Goal: Task Accomplishment & Management: Use online tool/utility

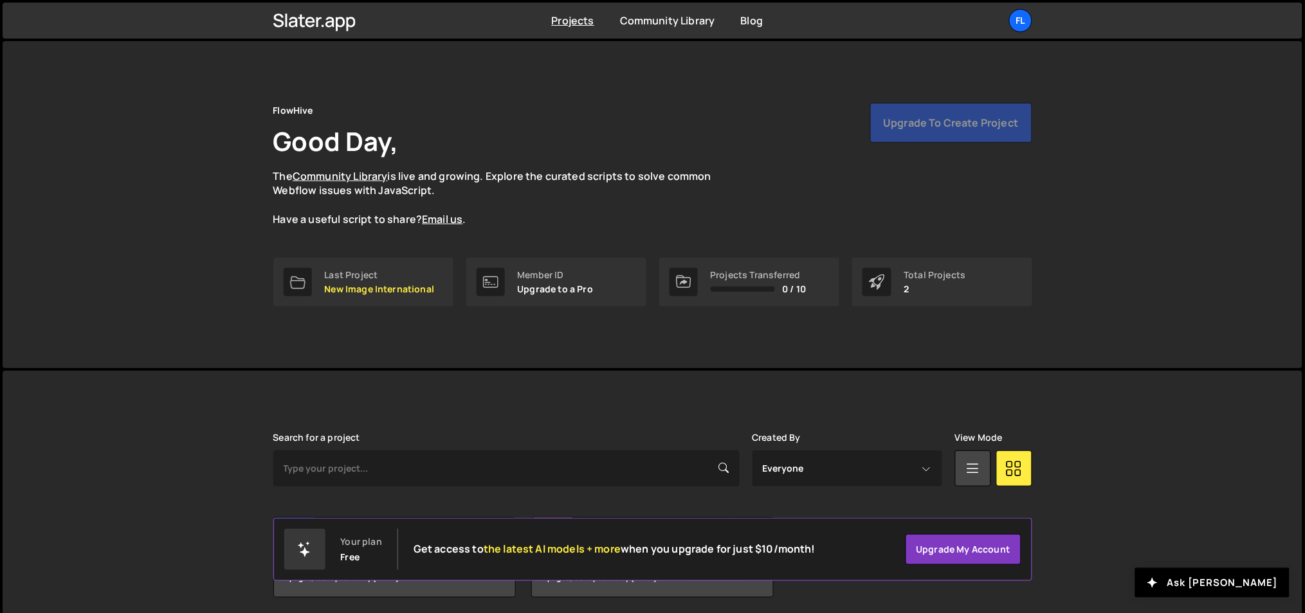
scroll to position [48, 0]
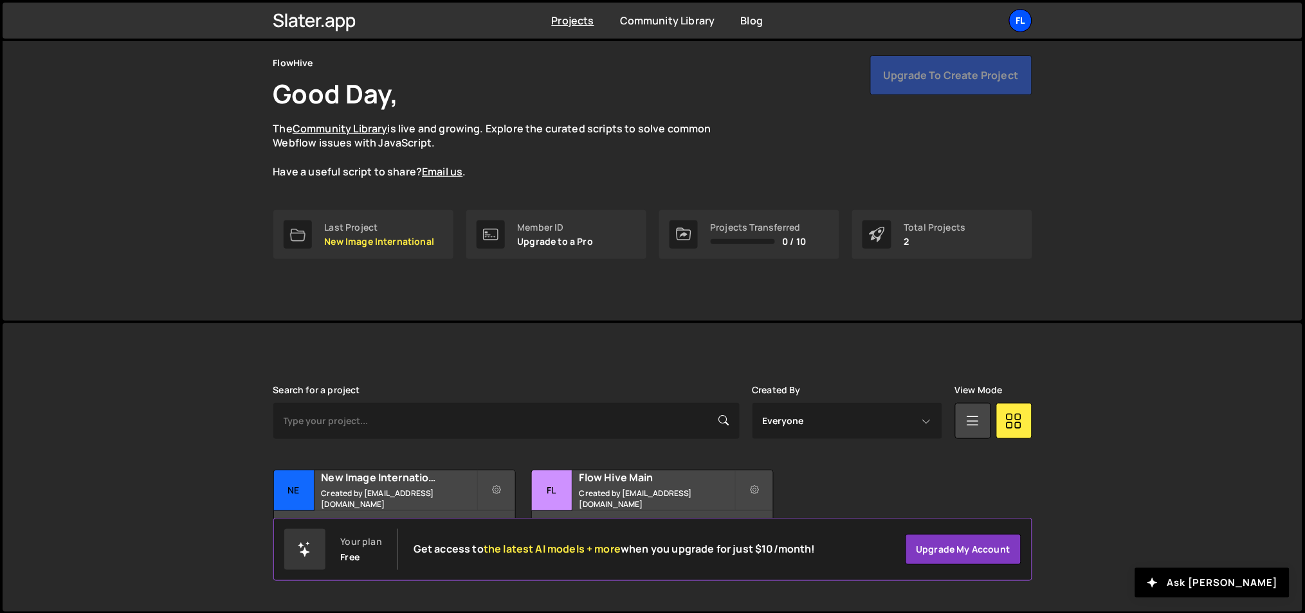
click at [1020, 27] on div "Fl" at bounding box center [1020, 20] width 23 height 23
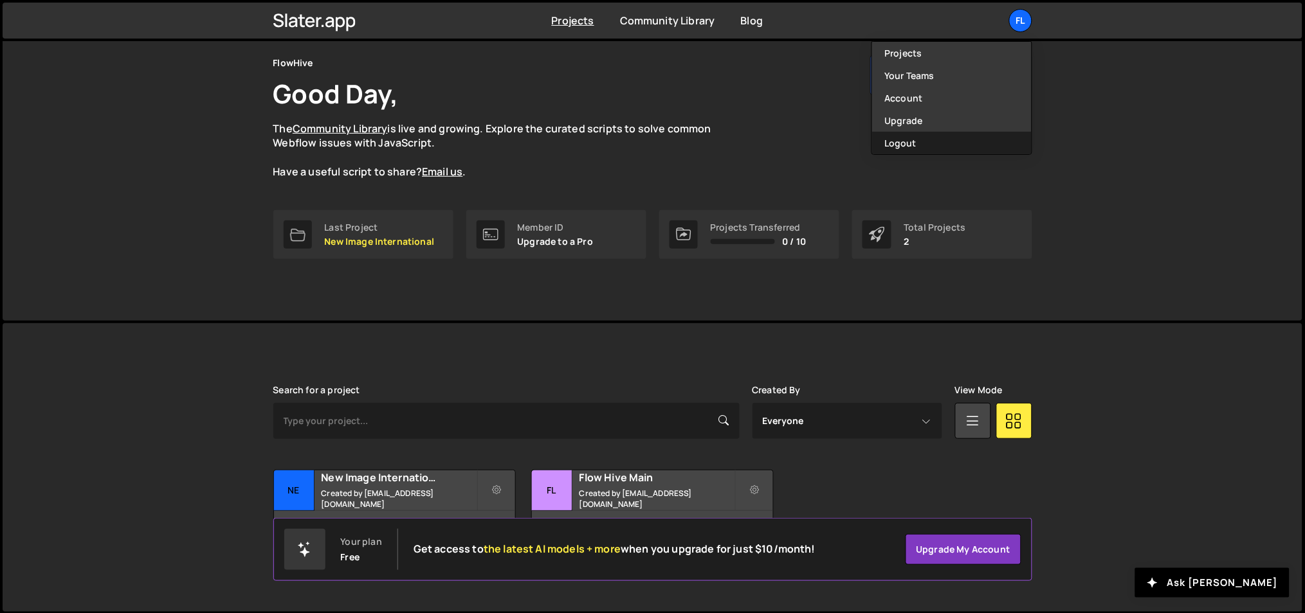
click at [930, 137] on button "Logout" at bounding box center [951, 143] width 159 height 23
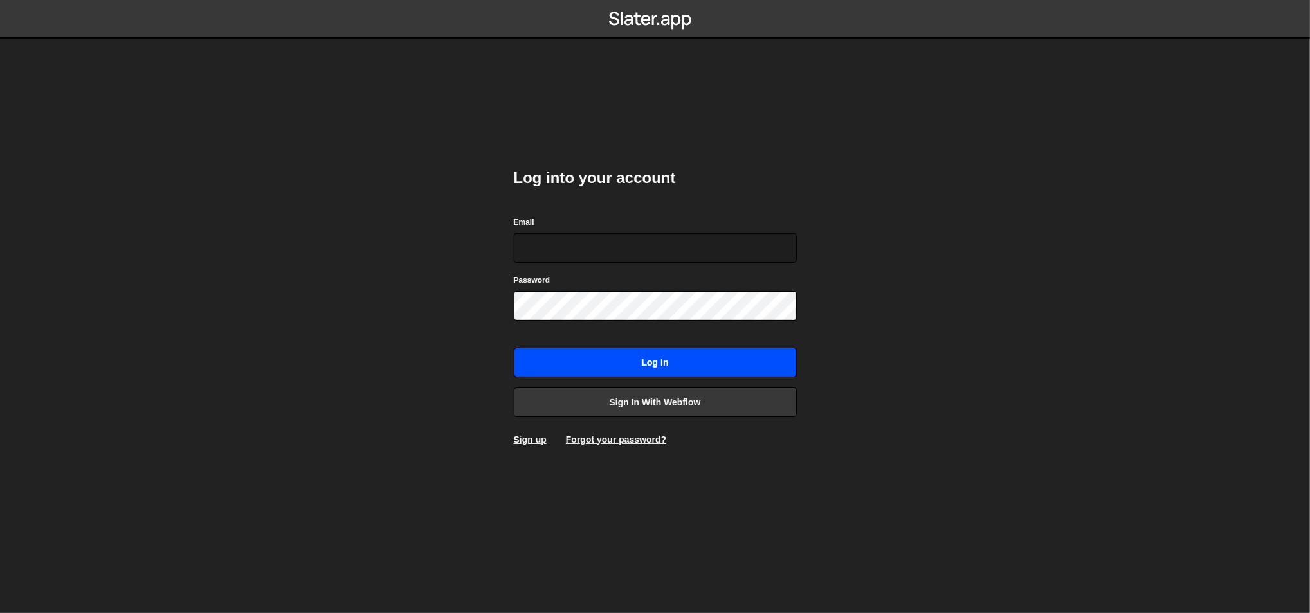
type input "ognjen@flowhivedigital.com"
click at [634, 376] on input "Log in" at bounding box center [655, 363] width 283 height 30
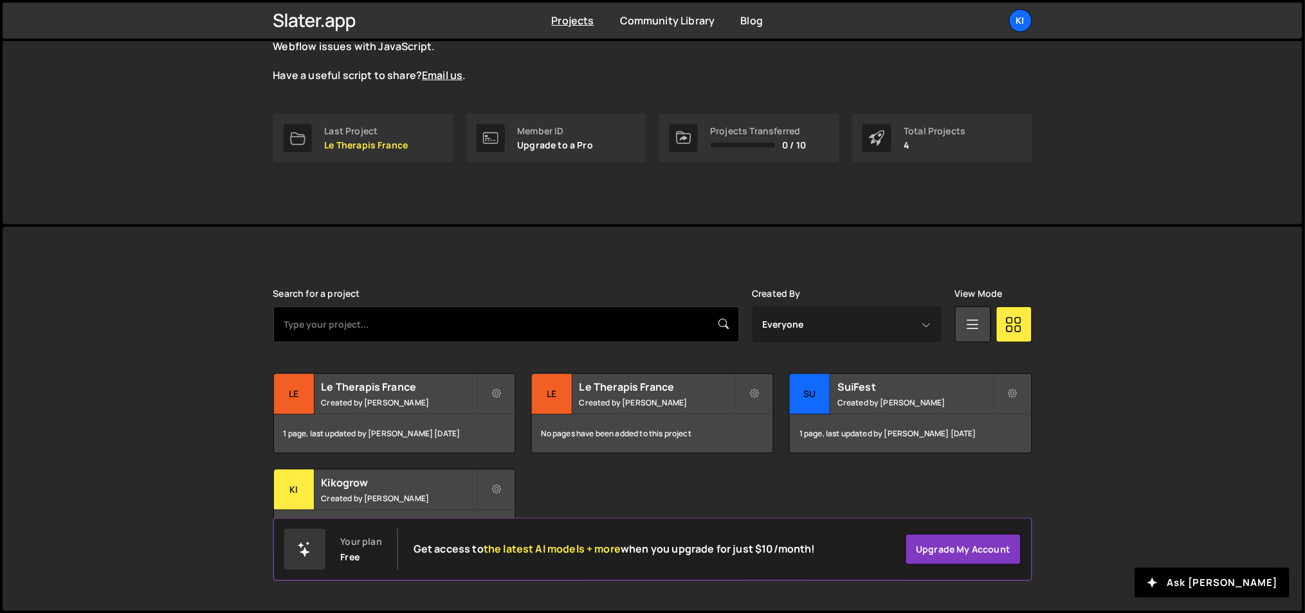
scroll to position [143, 0]
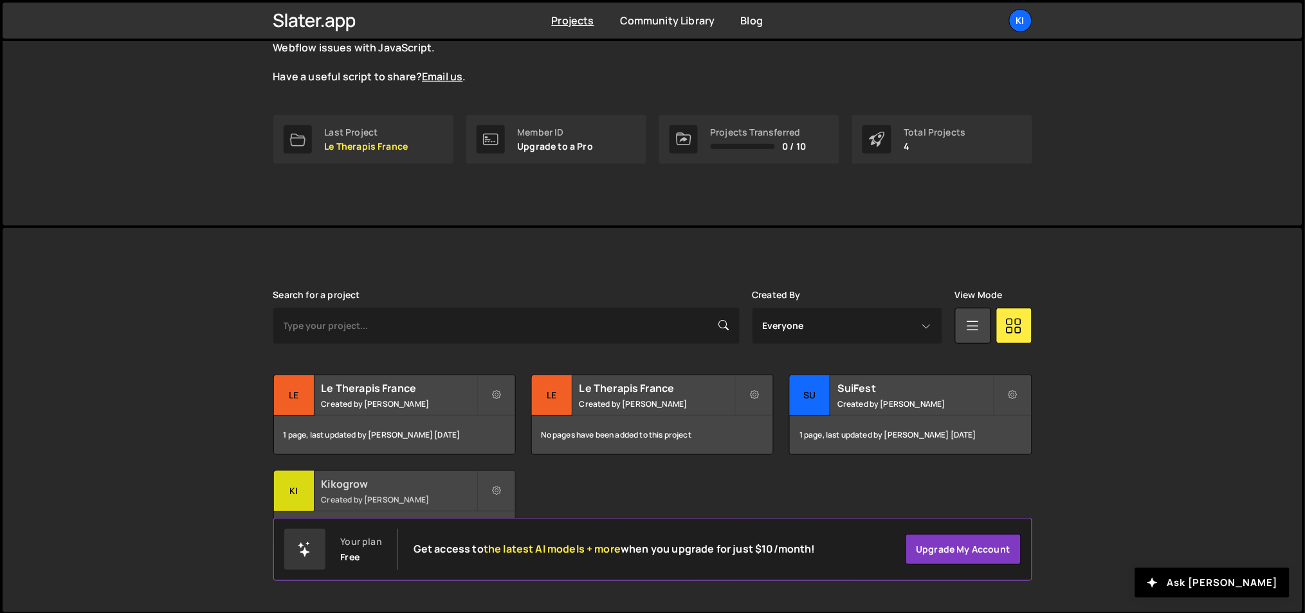
click at [365, 508] on div "Kikogrow Created by [PERSON_NAME]" at bounding box center [394, 491] width 241 height 40
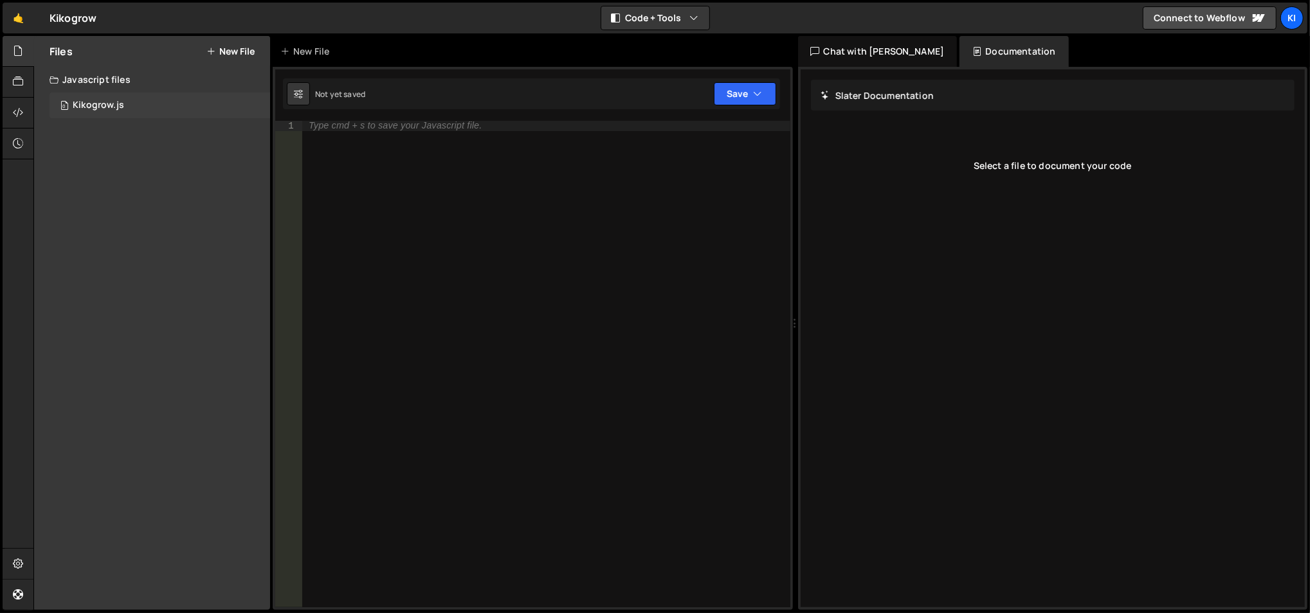
click at [141, 99] on div "0 Kikogrow.js 0" at bounding box center [160, 106] width 221 height 26
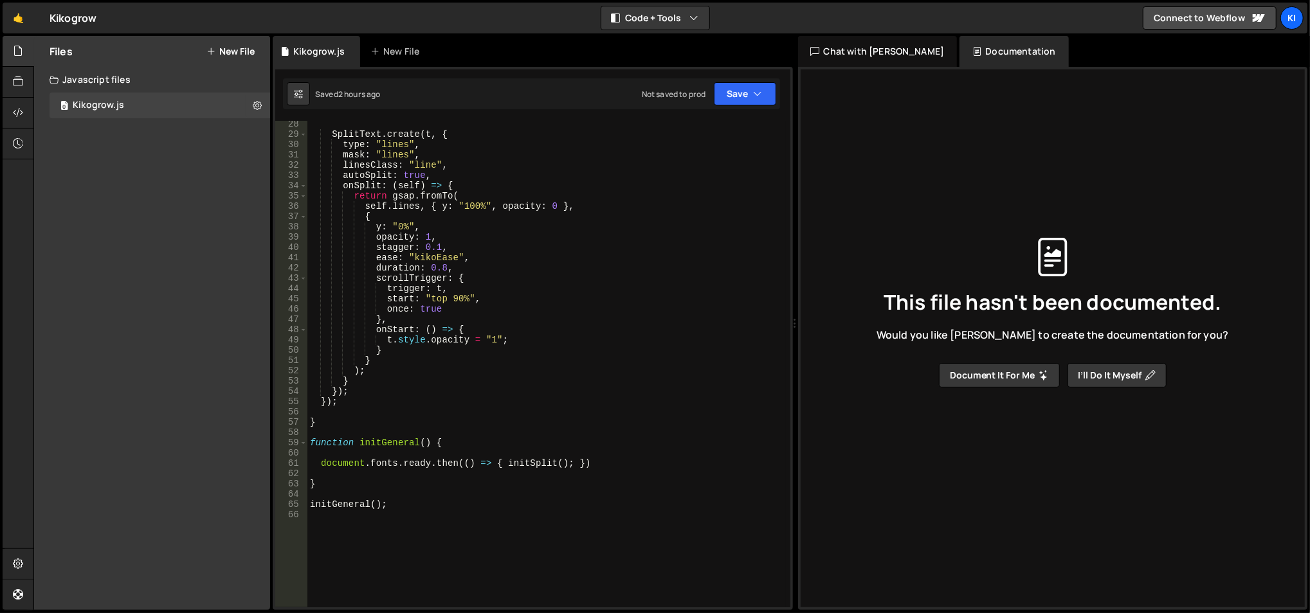
scroll to position [470, 0]
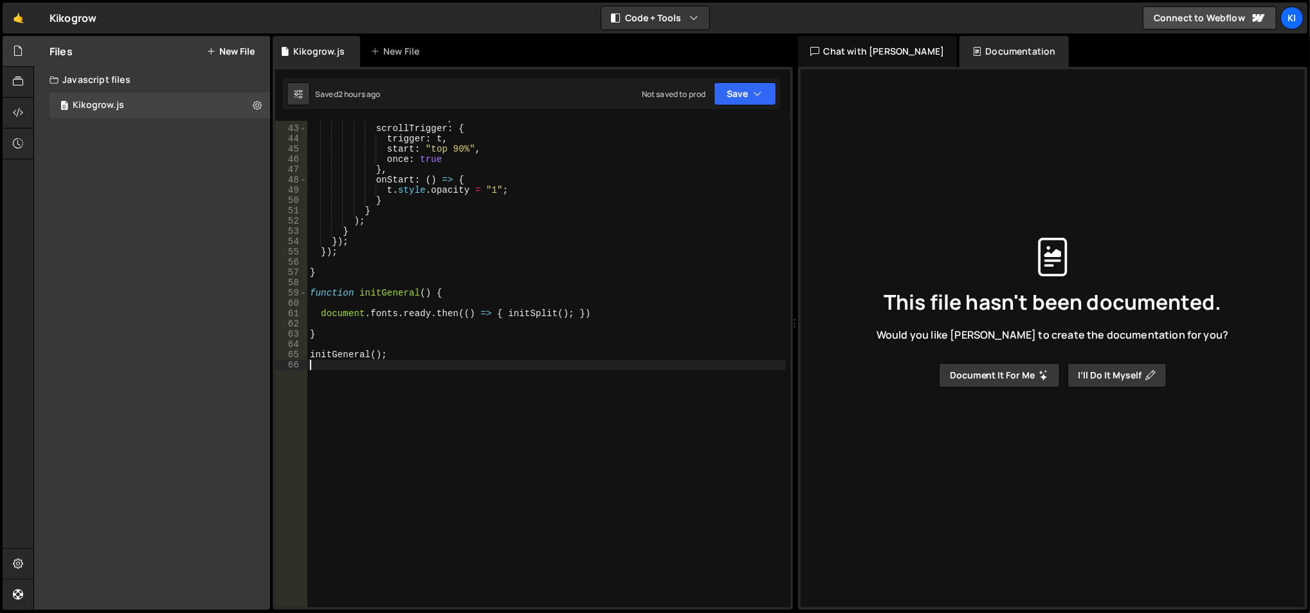
click at [466, 473] on div "duration : 0.8 , scrollTrigger : { trigger : t , start : "top 90%" , once : tru…" at bounding box center [546, 367] width 479 height 509
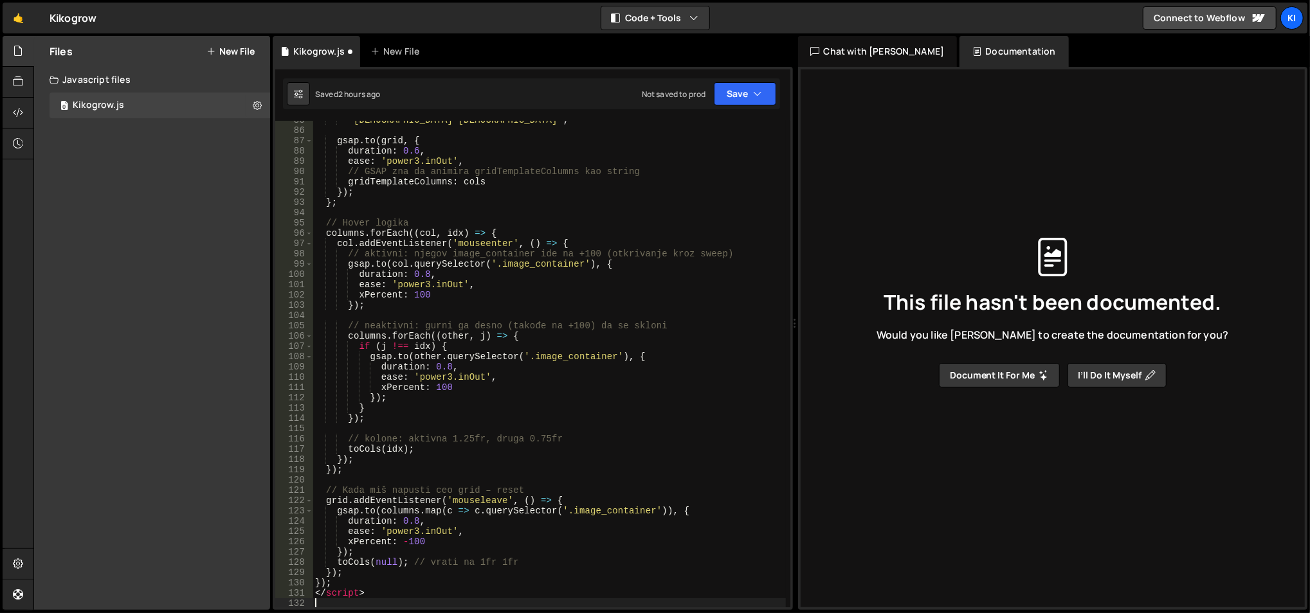
scroll to position [910, 0]
click at [345, 601] on div "'1fr 1fr' ; gsap . to ( grid , { duration : 0.6 , ease : 'power3.inOut' , // GS…" at bounding box center [549, 369] width 474 height 509
click at [347, 595] on div "'1fr 1fr' ; gsap . to ( grid , { duration : 0.6 , ease : 'power3.inOut' , // GS…" at bounding box center [549, 369] width 474 height 509
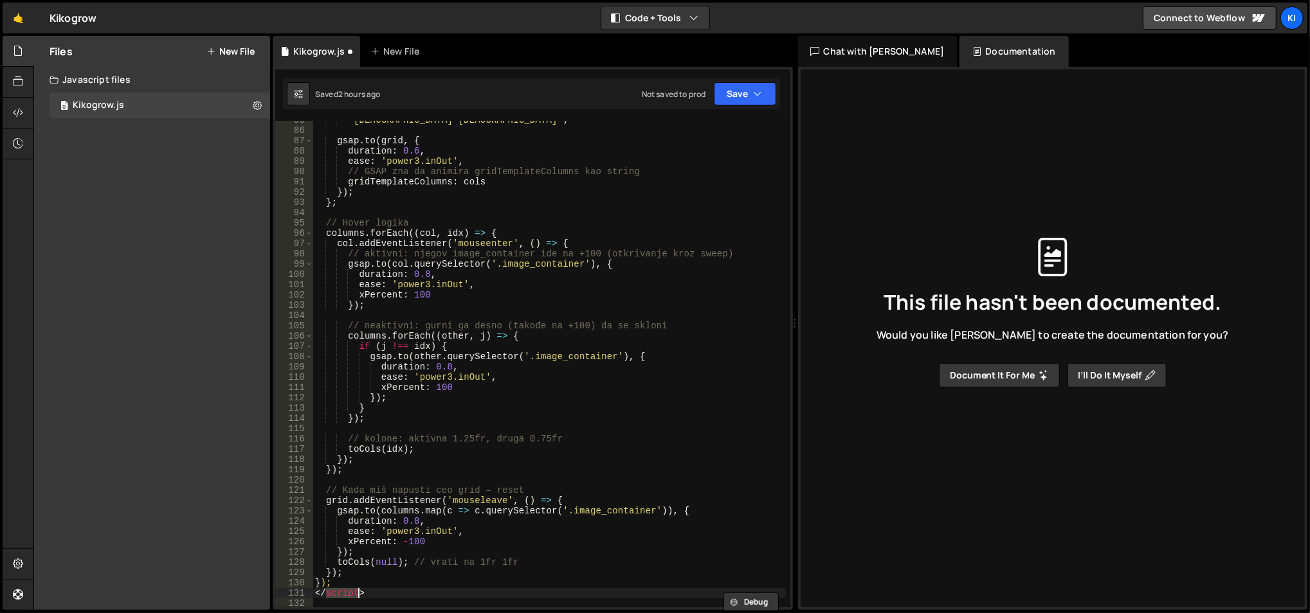
click at [347, 595] on div "'1fr 1fr' ; gsap . to ( grid , { duration : 0.6 , ease : 'power3.inOut' , // GS…" at bounding box center [549, 369] width 474 height 509
type textarea "</script>"
click at [344, 583] on div "'1fr 1fr' ; gsap . to ( grid , { duration : 0.6 , ease : 'power3.inOut' , // GS…" at bounding box center [549, 369] width 474 height 509
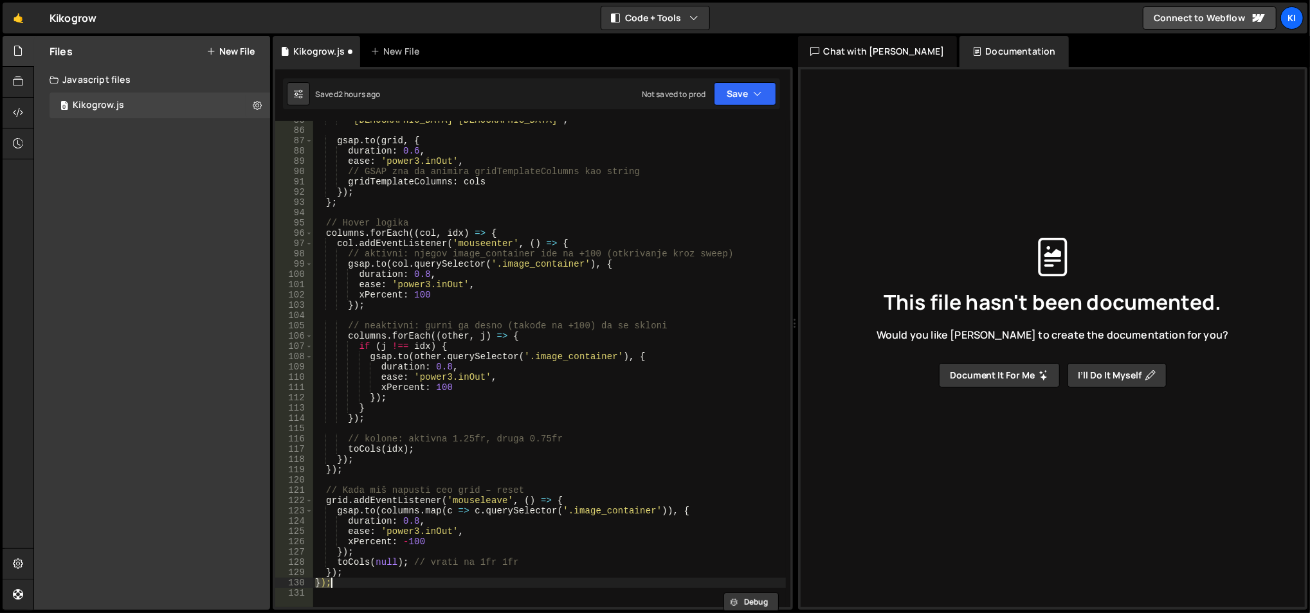
type textarea "});"
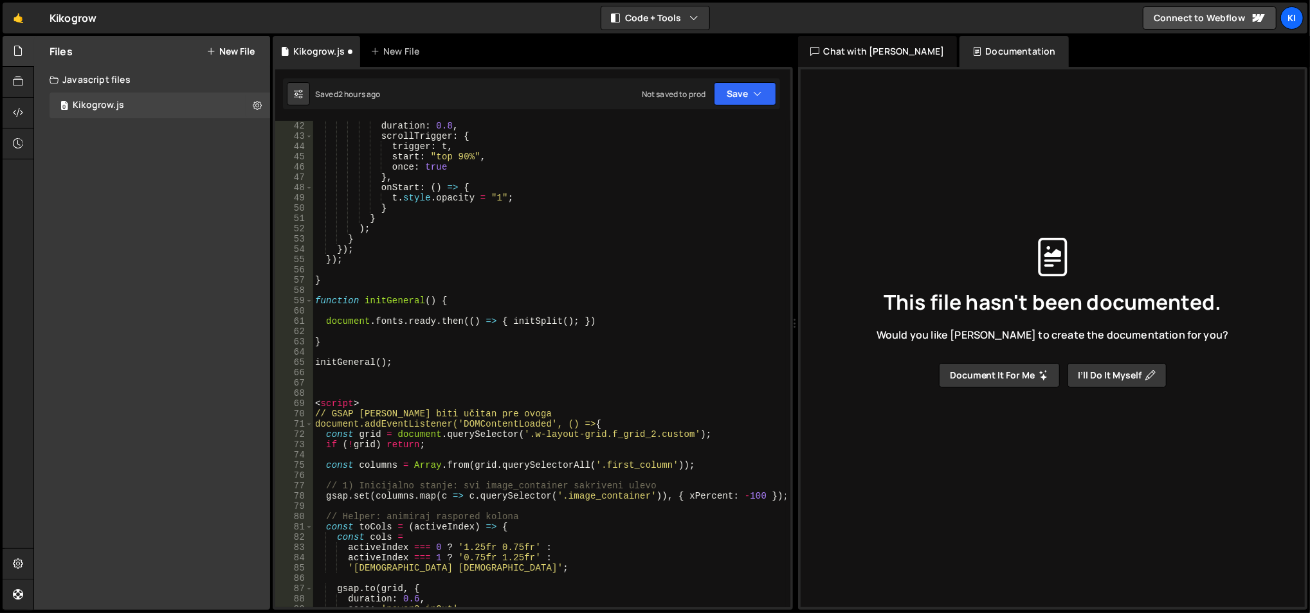
scroll to position [458, 0]
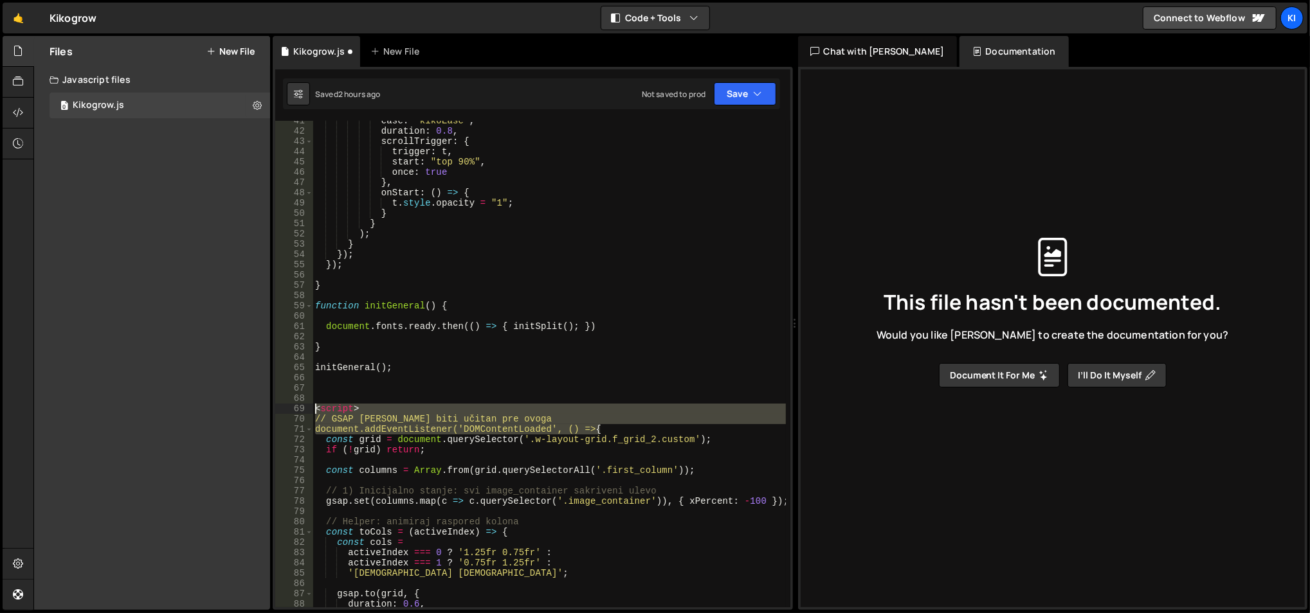
drag, startPoint x: 623, startPoint y: 432, endPoint x: 309, endPoint y: 408, distance: 315.3
click at [309, 409] on div "41 42 43 44 45 46 47 48 49 50 51 52 53 54 55 56 57 58 59 60 61 62 63 64 65 66 6…" at bounding box center [532, 364] width 515 height 487
type textarea "<script> // GSAP mora biti učitan pre ovoga"
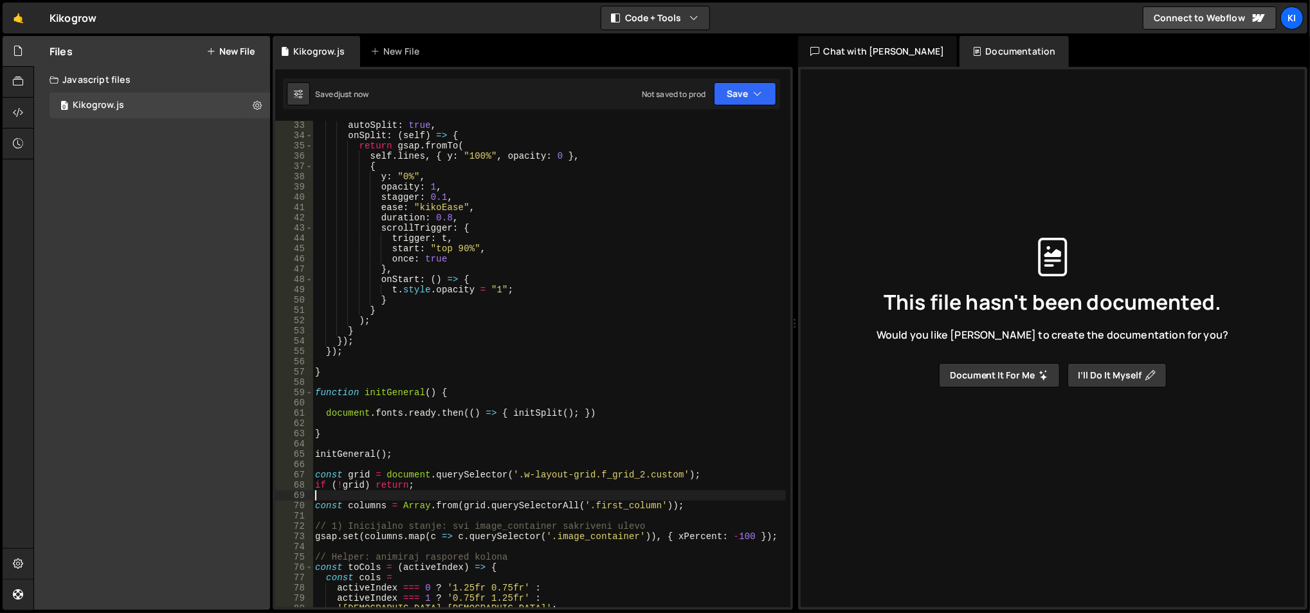
scroll to position [413, 0]
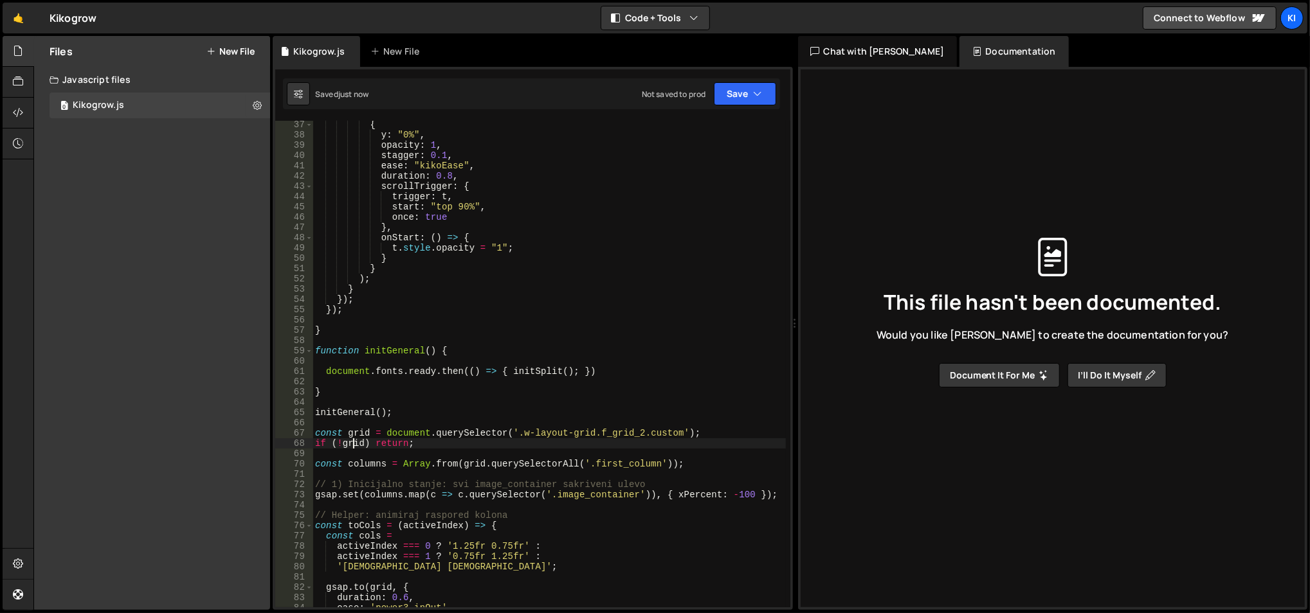
click at [350, 444] on div "{ y : "0%" , opacity : 1 , stagger : 0.1 , ease : "kikoEase" , duration : 0.8 ,…" at bounding box center [549, 374] width 474 height 509
type textarea "if (!grid) return;"
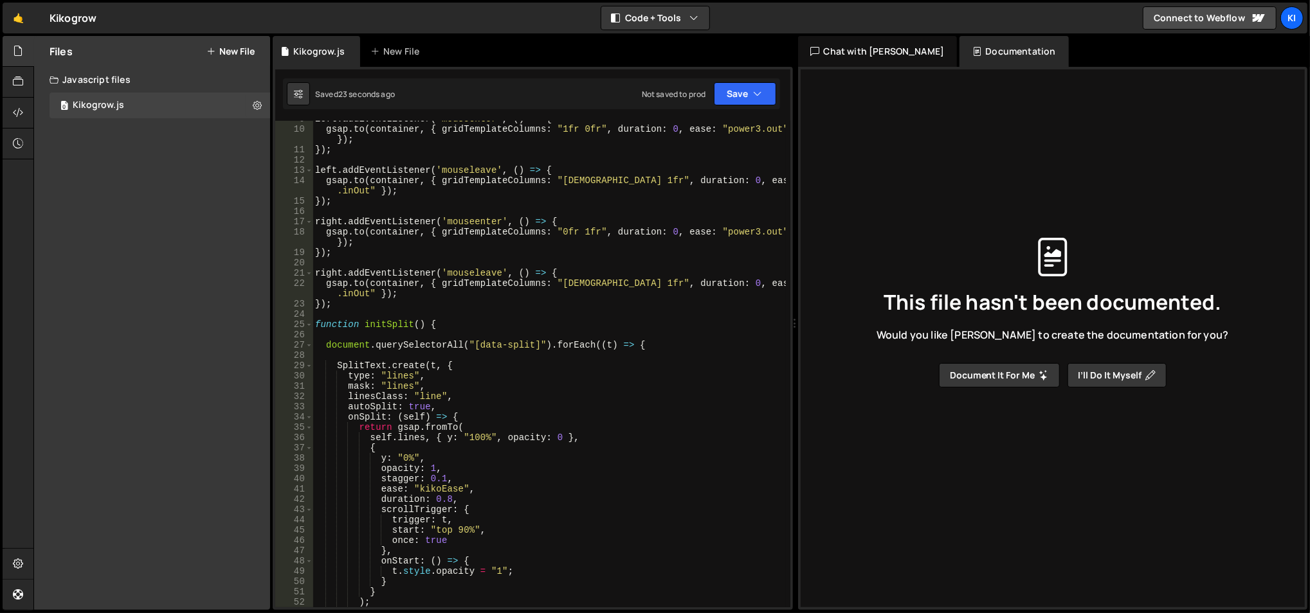
scroll to position [0, 0]
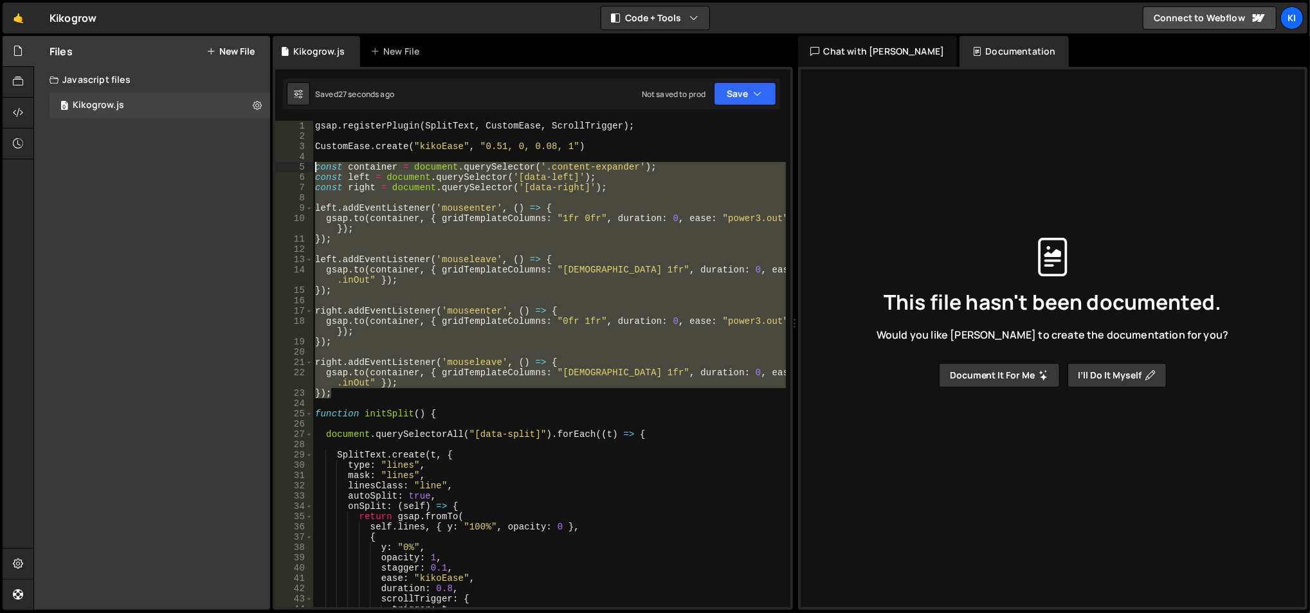
drag, startPoint x: 358, startPoint y: 393, endPoint x: 311, endPoint y: 166, distance: 231.7
click at [311, 166] on div "1 2 3 4 5 6 7 8 9 10 11 12 13 14 15 16 17 18 19 20 21 22 23 24 25 26 27 28 29 3…" at bounding box center [532, 364] width 515 height 487
type textarea "const container = document.querySelector('.content-expander'); const left = doc…"
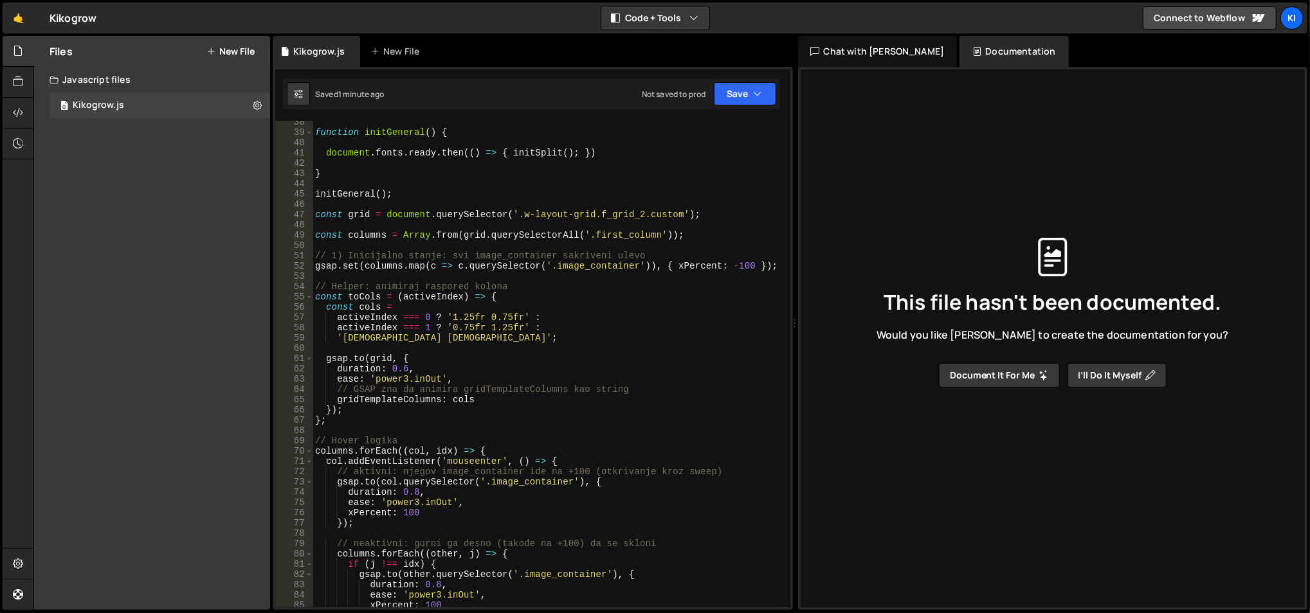
scroll to position [385, 0]
click at [305, 448] on span at bounding box center [308, 451] width 7 height 10
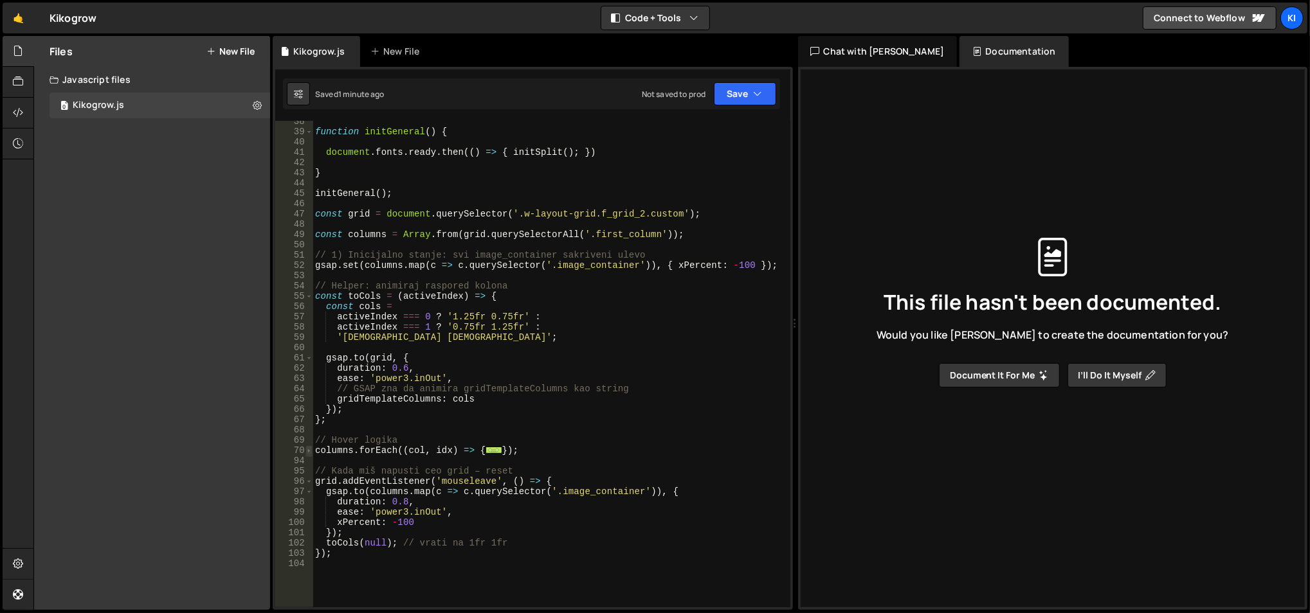
scroll to position [385, 0]
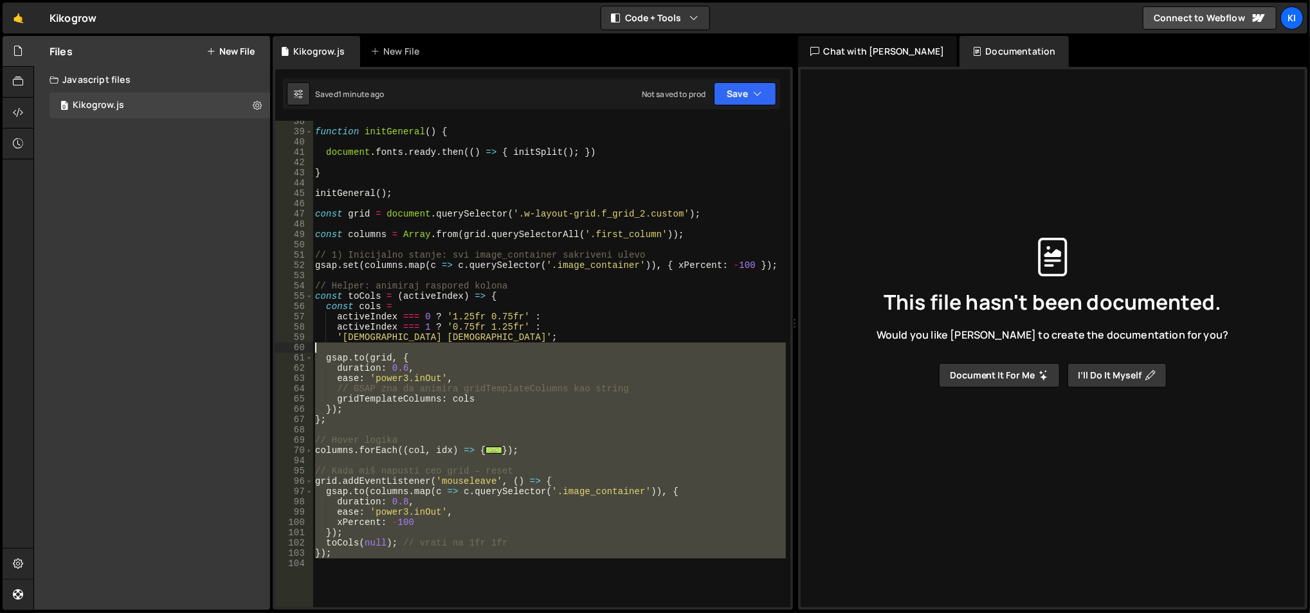
drag, startPoint x: 472, startPoint y: 584, endPoint x: 323, endPoint y: 221, distance: 392.7
click at [323, 221] on div "function initGeneral ( ) { document . fonts . ready . then (( ) => { initSplit …" at bounding box center [549, 370] width 474 height 509
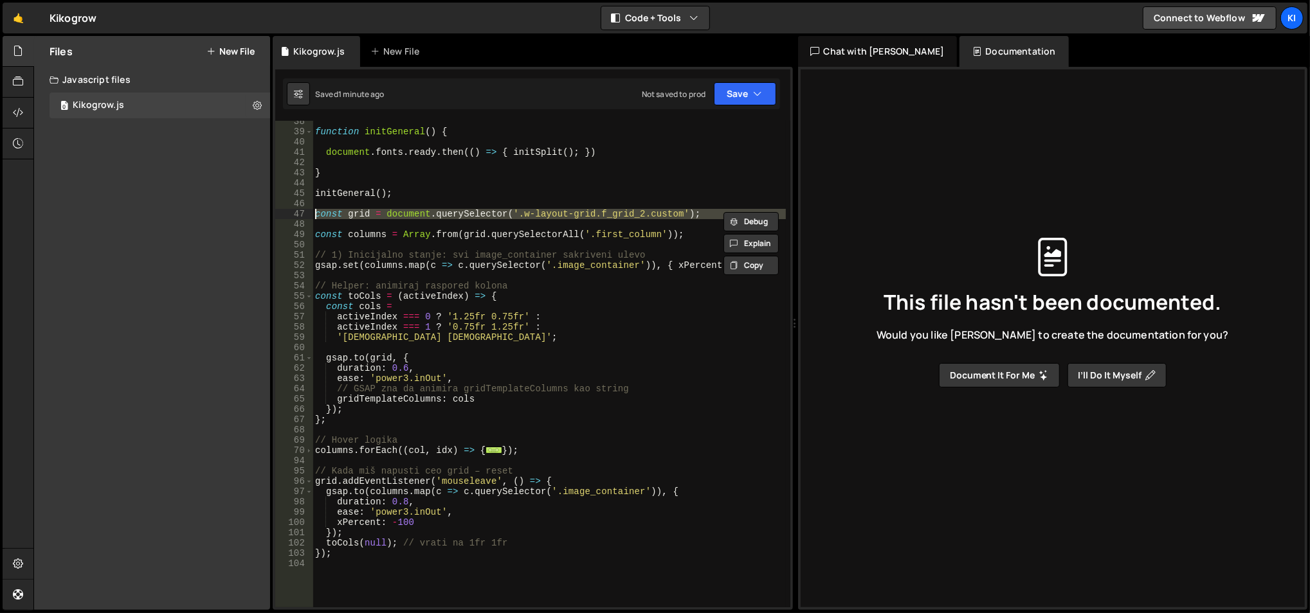
click at [311, 216] on div "const grid = document.querySelector('.w-layout-grid.f_grid_2.custom'); 38 39 40…" at bounding box center [532, 364] width 515 height 487
click at [319, 215] on div "function initGeneral ( ) { document . fonts . ready . then (( ) => { initSplit …" at bounding box center [548, 364] width 473 height 487
drag, startPoint x: 312, startPoint y: 215, endPoint x: 398, endPoint y: 394, distance: 198.7
click at [414, 422] on div "const grid = document.querySelector('.w-layout-grid.f_grid_2.custom'); 38 39 40…" at bounding box center [532, 364] width 515 height 487
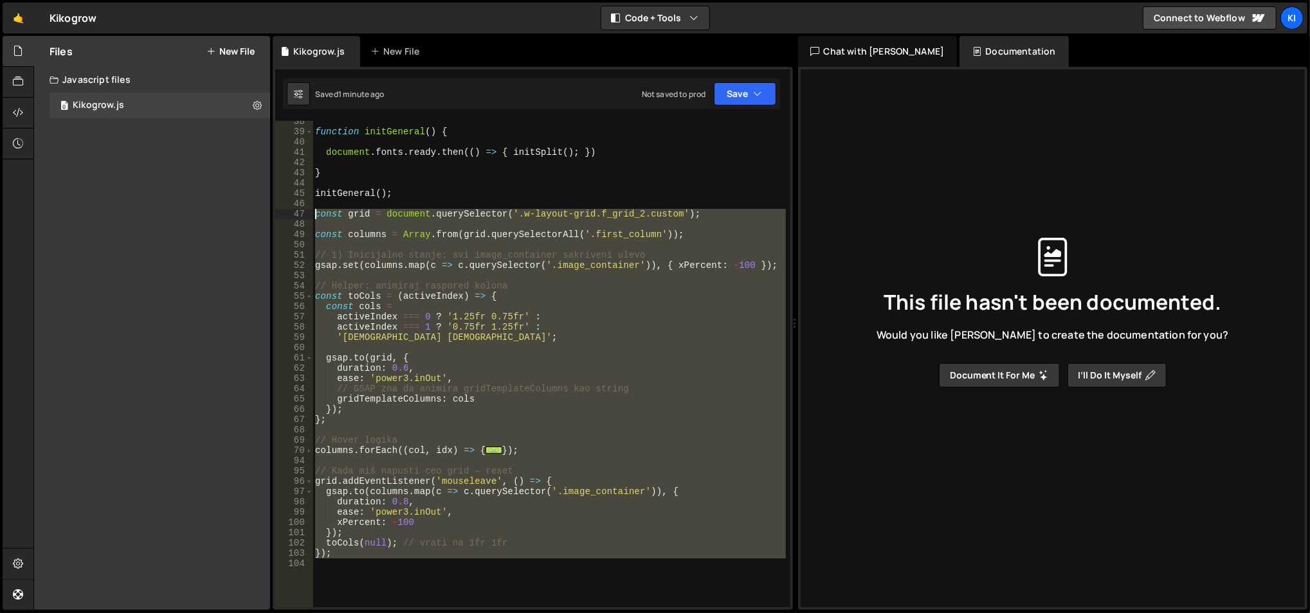
drag, startPoint x: 360, startPoint y: 538, endPoint x: 291, endPoint y: 217, distance: 328.1
click at [291, 217] on div "const grid = document.querySelector('.w-layout-grid.f_grid_2.custom'); 38 39 40…" at bounding box center [532, 364] width 515 height 487
type textarea "const grid = document.querySelector('.w-layout-grid.f_grid_2.custom');"
paste textarea
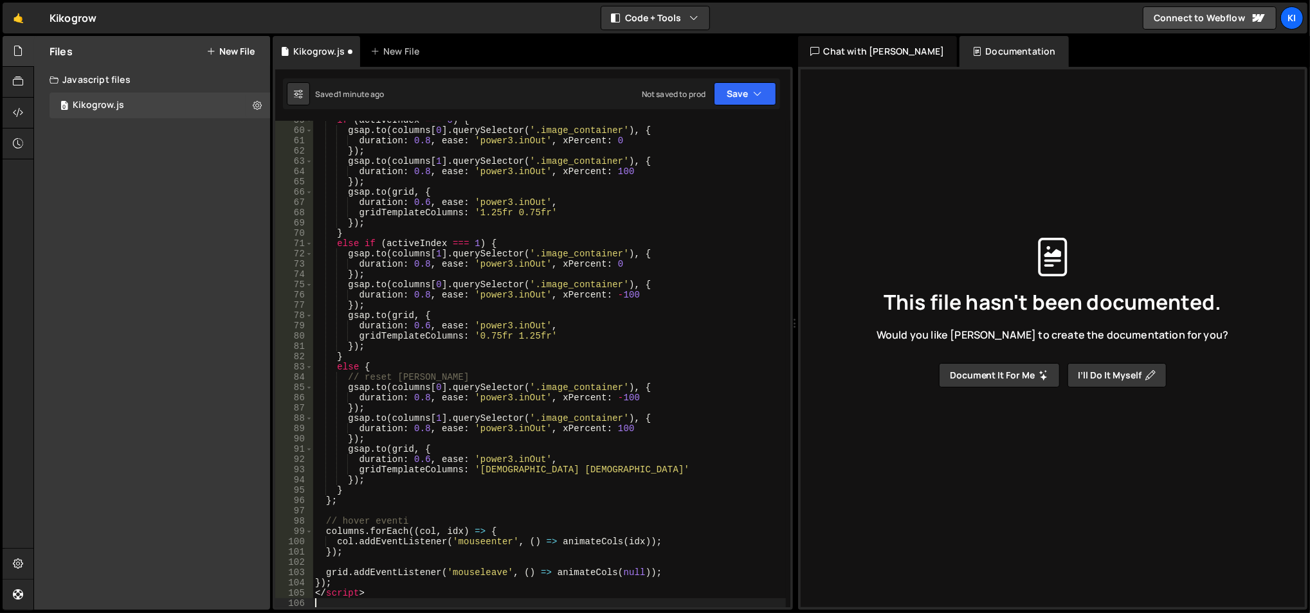
scroll to position [602, 0]
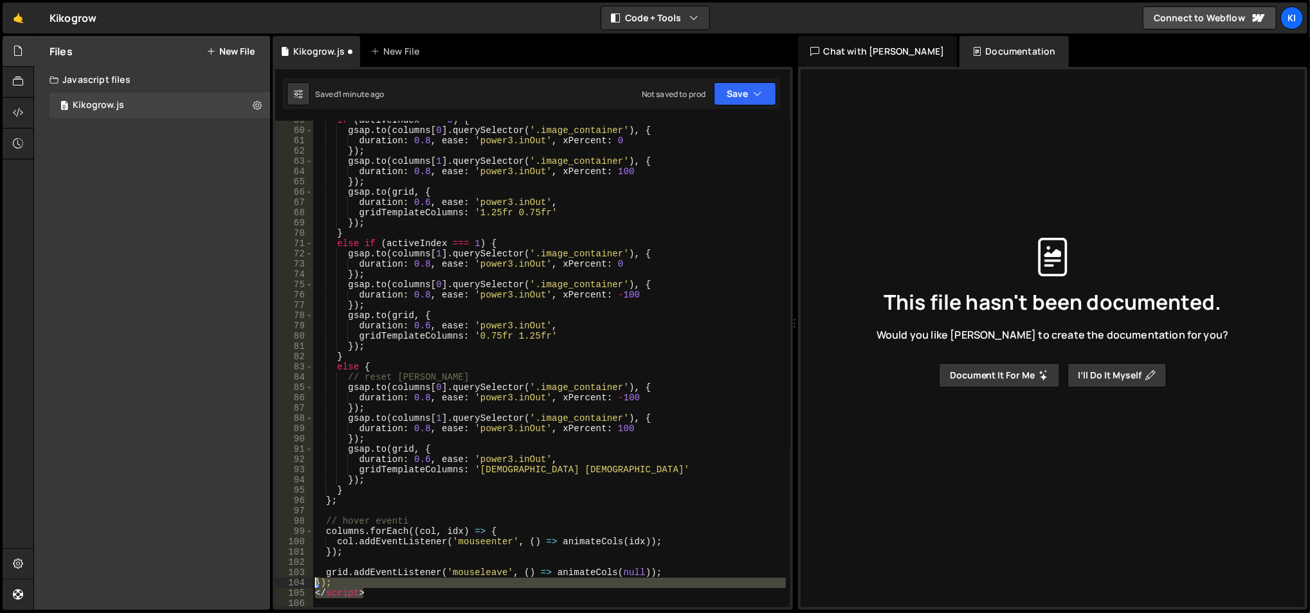
drag, startPoint x: 377, startPoint y: 595, endPoint x: 311, endPoint y: 583, distance: 66.8
click at [311, 583] on div "59 60 61 62 63 64 65 66 67 68 69 70 71 72 73 74 75 76 77 78 79 80 81 82 83 84 8…" at bounding box center [532, 364] width 515 height 487
type textarea "}); </script>"
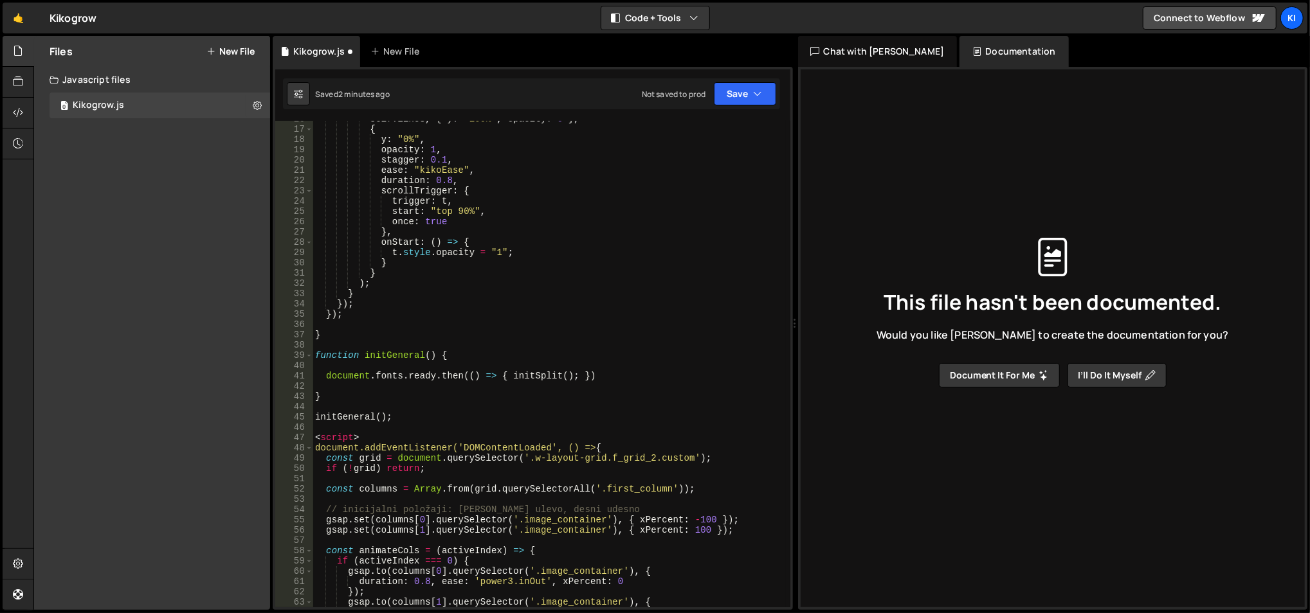
scroll to position [159, 0]
drag, startPoint x: 439, startPoint y: 473, endPoint x: 303, endPoint y: 471, distance: 135.7
click at [303, 471] on div "16 17 18 19 20 21 22 23 24 25 26 27 28 29 30 31 32 33 34 35 36 37 38 39 40 41 4…" at bounding box center [532, 364] width 515 height 487
type textarea "if (!grid) return;"
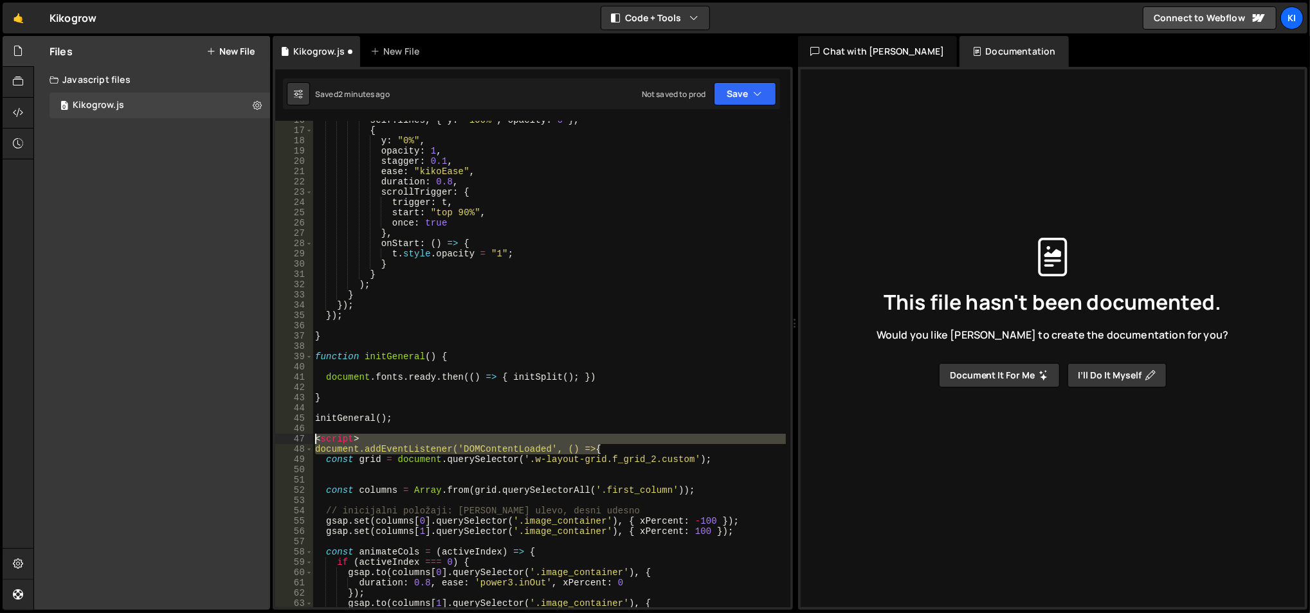
drag, startPoint x: 610, startPoint y: 450, endPoint x: 304, endPoint y: 440, distance: 306.2
click at [304, 440] on div "16 17 18 19 20 21 22 23 24 25 26 27 28 29 30 31 32 33 34 35 36 37 38 39 40 41 4…" at bounding box center [532, 364] width 515 height 487
type textarea "<script> document.addEventListener('DOMContentLoaded', () => {"
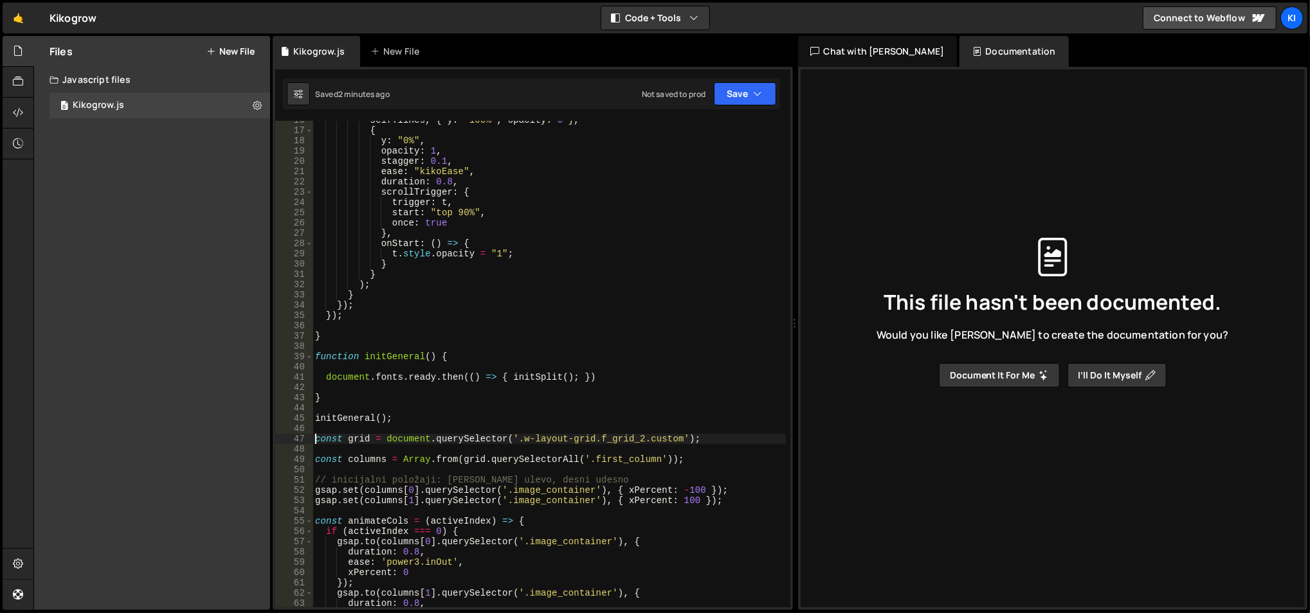
drag, startPoint x: 312, startPoint y: 439, endPoint x: 353, endPoint y: 465, distance: 48.3
click at [353, 465] on div "const grid = document.querySelector('.w-layout-grid.f_grid_2.custom'); 16 17 18…" at bounding box center [532, 364] width 515 height 487
click at [312, 440] on div "47" at bounding box center [294, 439] width 38 height 10
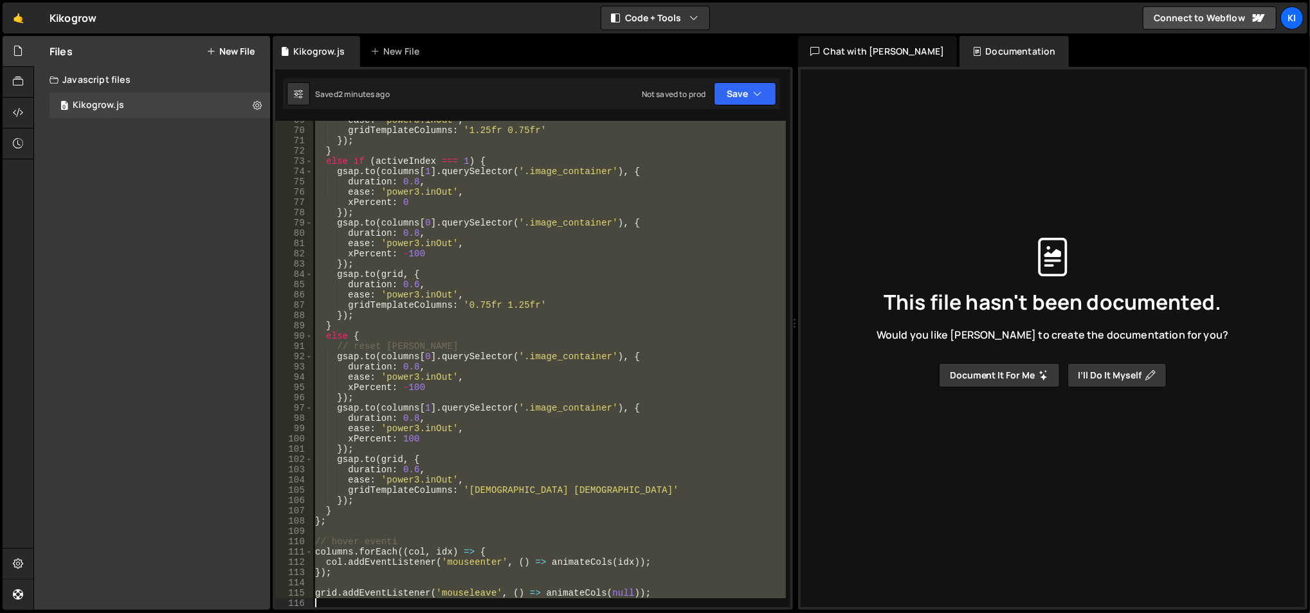
drag, startPoint x: 314, startPoint y: 438, endPoint x: 503, endPoint y: 651, distance: 284.7
click at [503, 613] on html "Projects Community Library Blog Ki Projects Your Teams Account Upgrade Logout" at bounding box center [655, 306] width 1310 height 613
type textarea "grid.addEventListener('mouseleave', () => animateCols(null));"
paste textarea
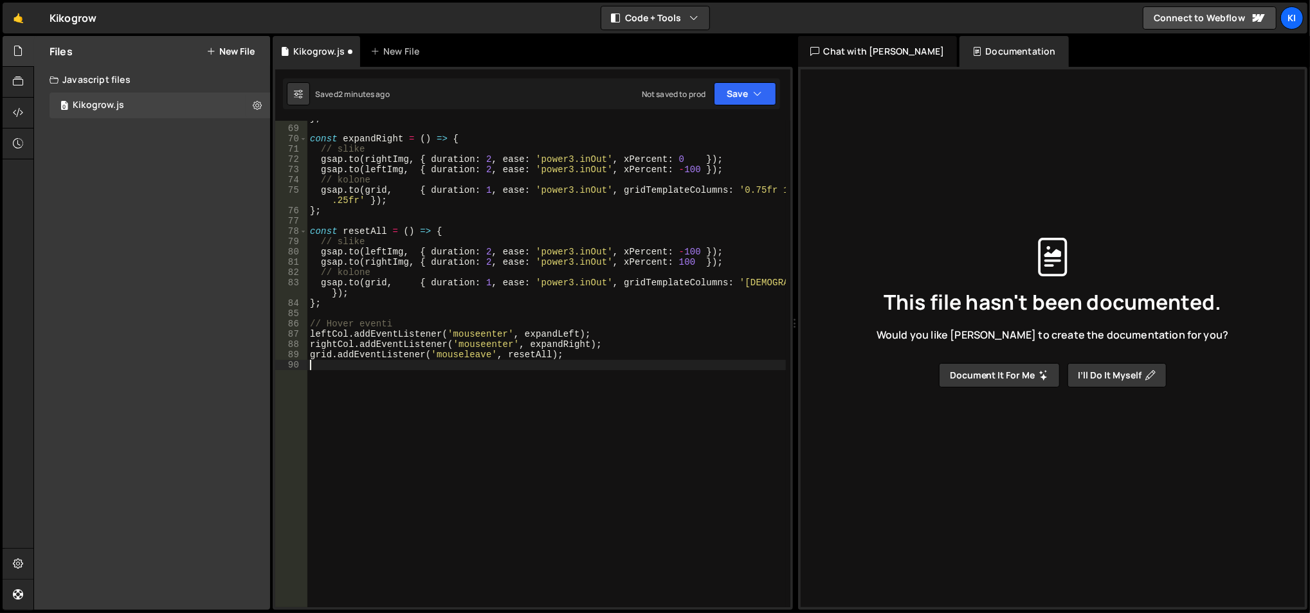
type textarea "s"
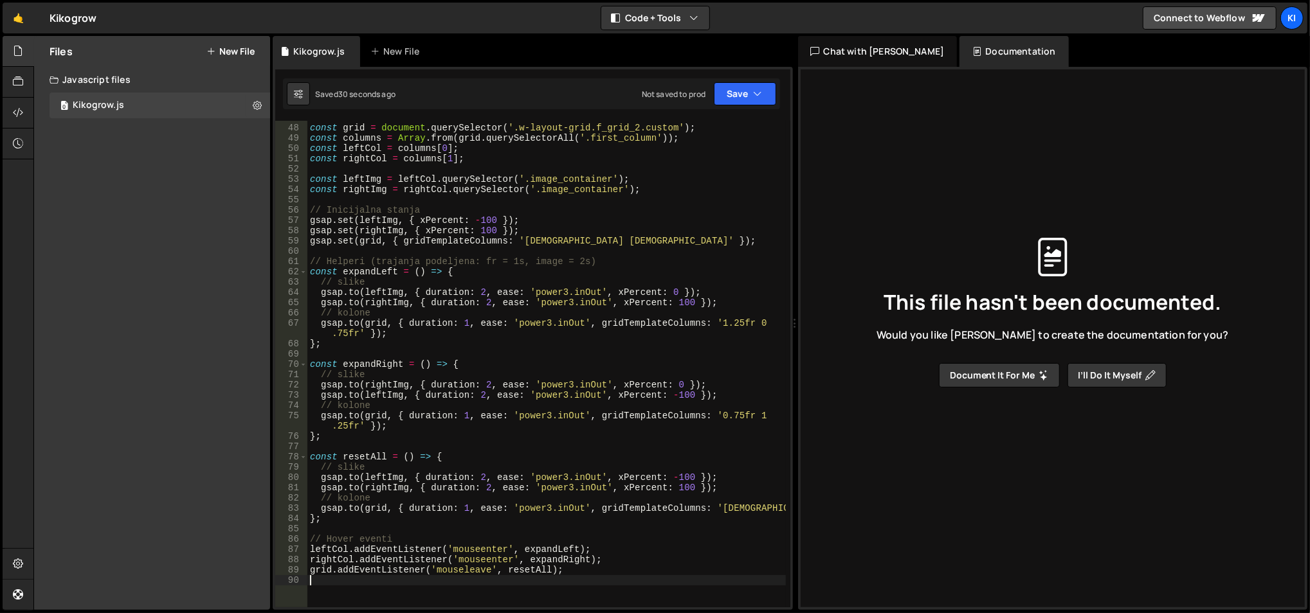
scroll to position [500, 0]
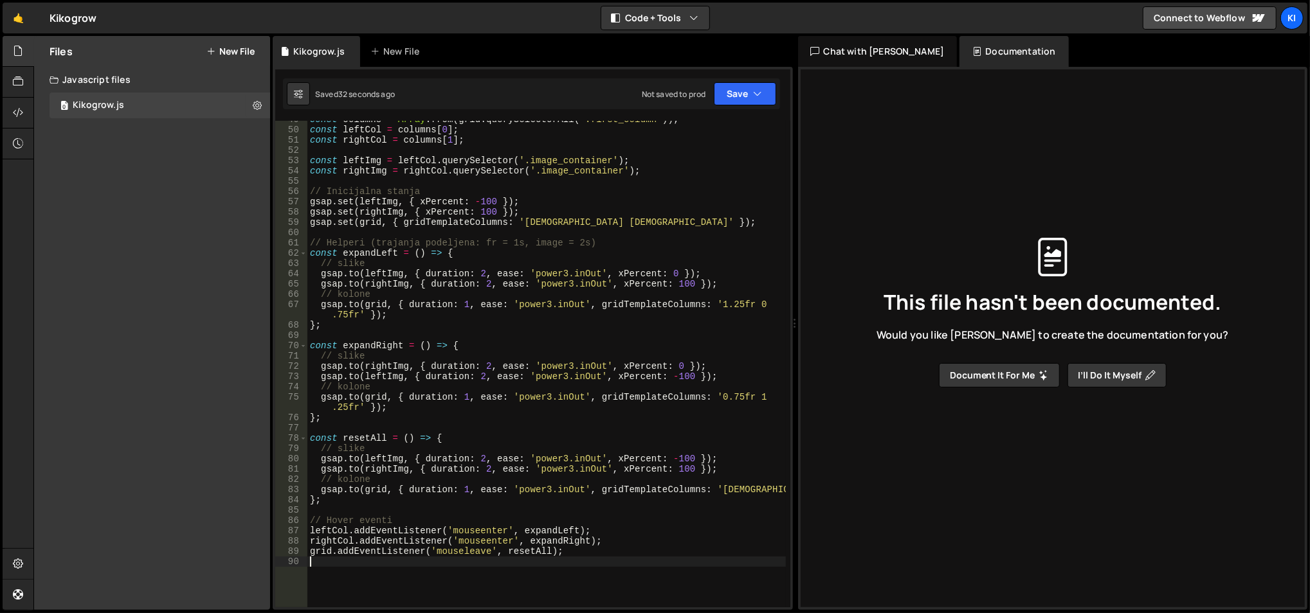
click at [481, 466] on div "const columns = Array . from ( grid . querySelectorAll ( '.first_column' )) ; c…" at bounding box center [546, 368] width 479 height 509
click at [478, 459] on div "const columns = Array . from ( grid . querySelectorAll ( '.first_column' )) ; c…" at bounding box center [546, 368] width 479 height 509
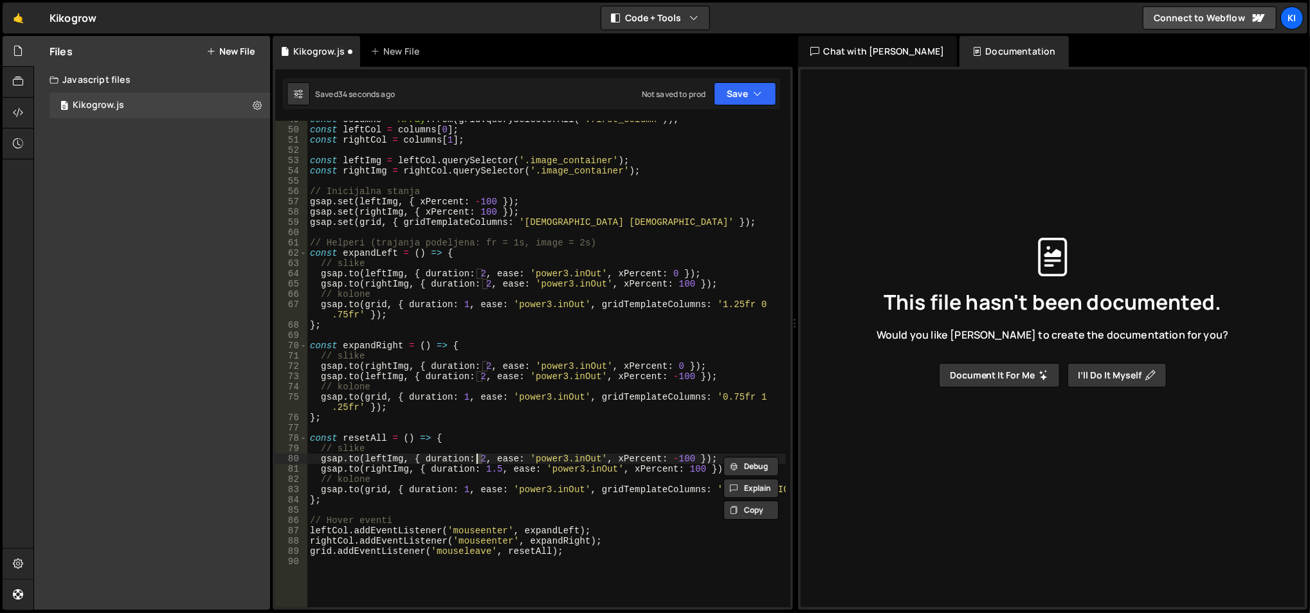
scroll to position [0, 12]
click at [481, 368] on div "const columns = Array . from ( grid . querySelectorAll ( '.first_column' )) ; c…" at bounding box center [546, 368] width 479 height 509
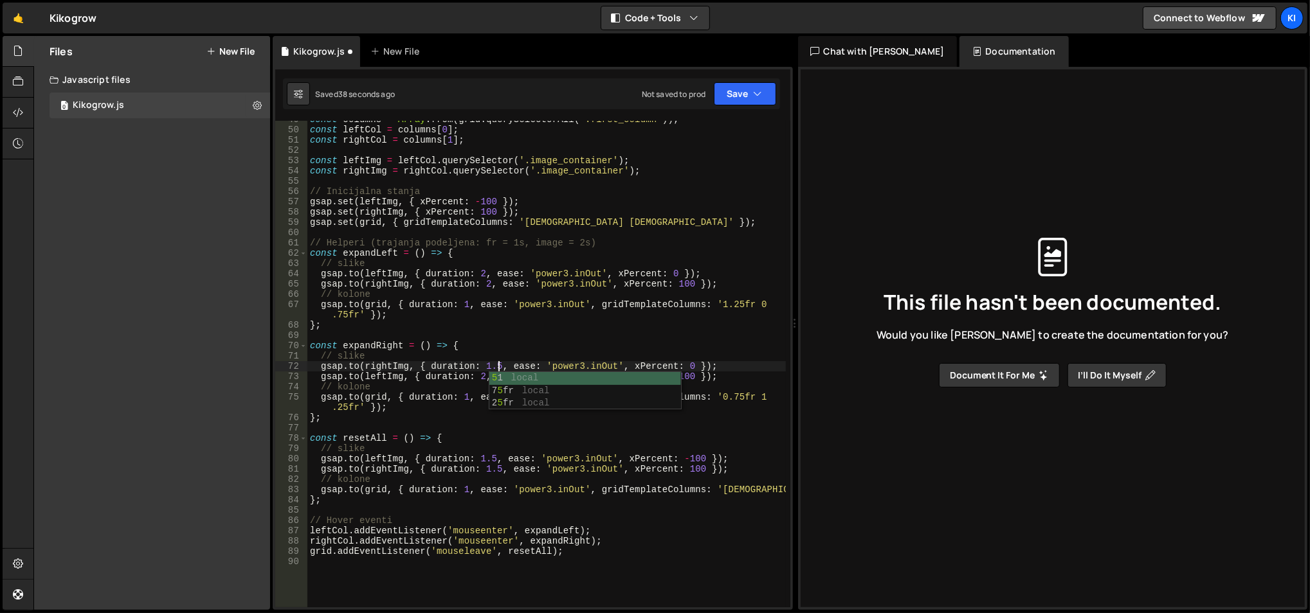
scroll to position [0, 13]
click at [480, 375] on div "const columns = Array . from ( grid . querySelectorAll ( '.first_column' )) ; c…" at bounding box center [546, 368] width 479 height 509
click at [476, 273] on div "const columns = Array . from ( grid . querySelectorAll ( '.first_column' )) ; c…" at bounding box center [546, 368] width 479 height 509
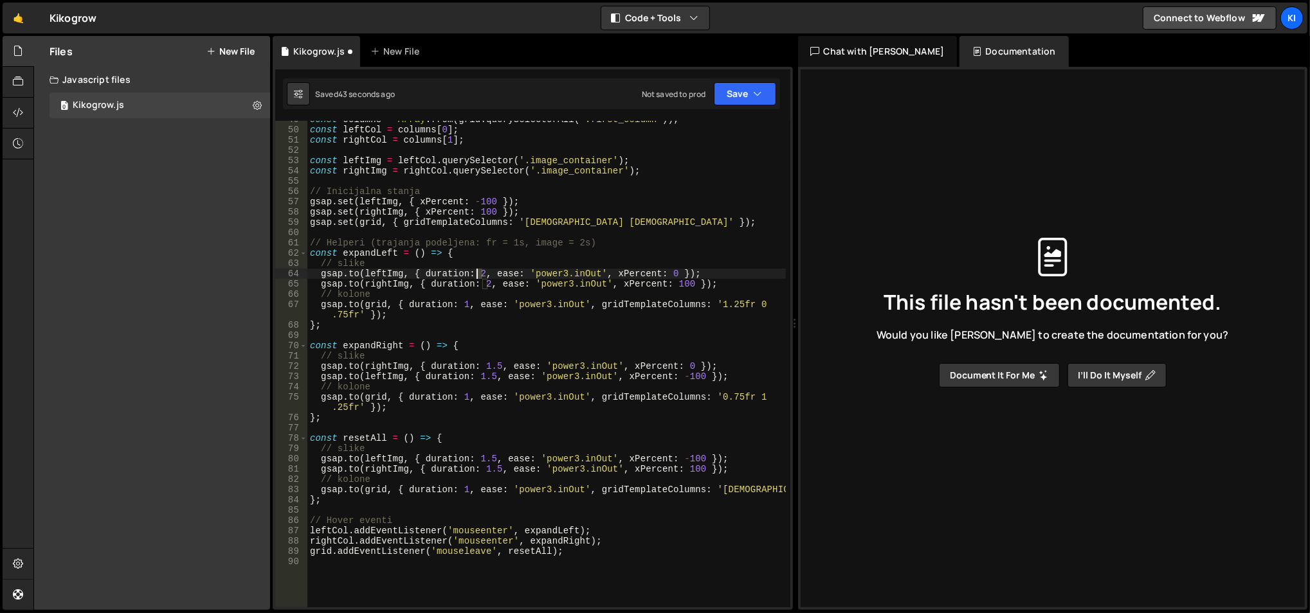
click at [476, 273] on div "const columns = Array . from ( grid . querySelectorAll ( '.first_column' )) ; c…" at bounding box center [546, 368] width 479 height 509
click at [476, 264] on div "const columns = Array . from ( grid . querySelectorAll ( '.first_column' )) ; c…" at bounding box center [546, 368] width 479 height 509
click at [484, 284] on div "const columns = Array . from ( grid . querySelectorAll ( '.first_column' )) ; c…" at bounding box center [546, 368] width 479 height 509
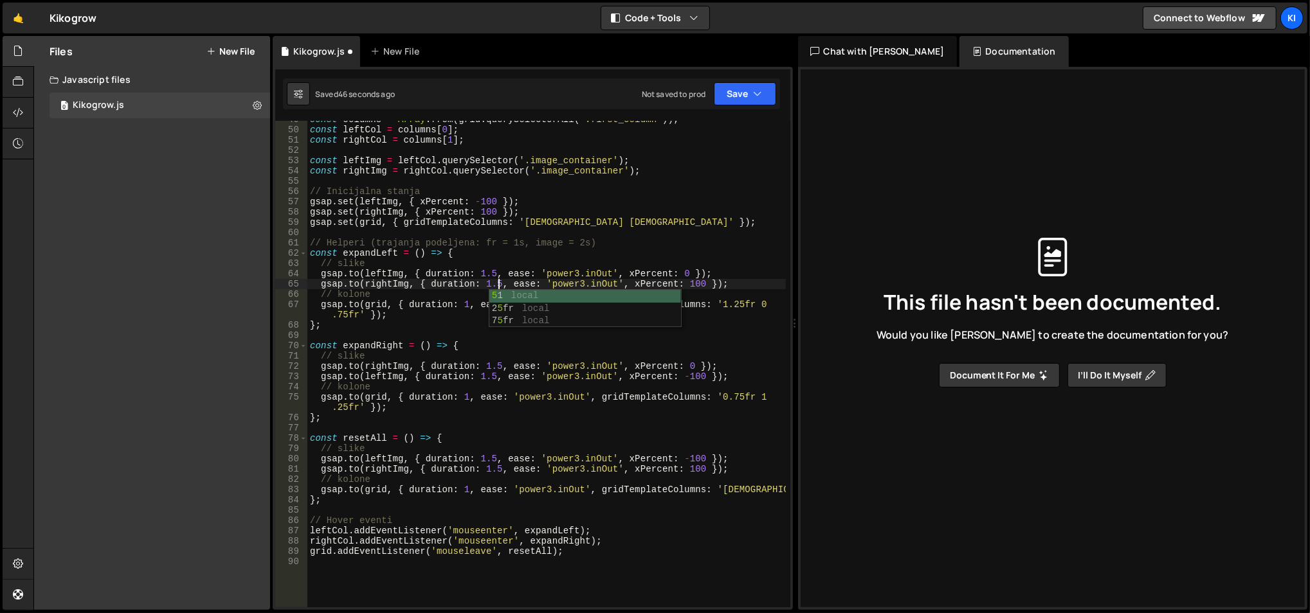
scroll to position [0, 13]
click at [478, 201] on div "const columns = Array . from ( grid . querySelectorAll ( '.first_column' )) ; c…" at bounding box center [546, 368] width 479 height 509
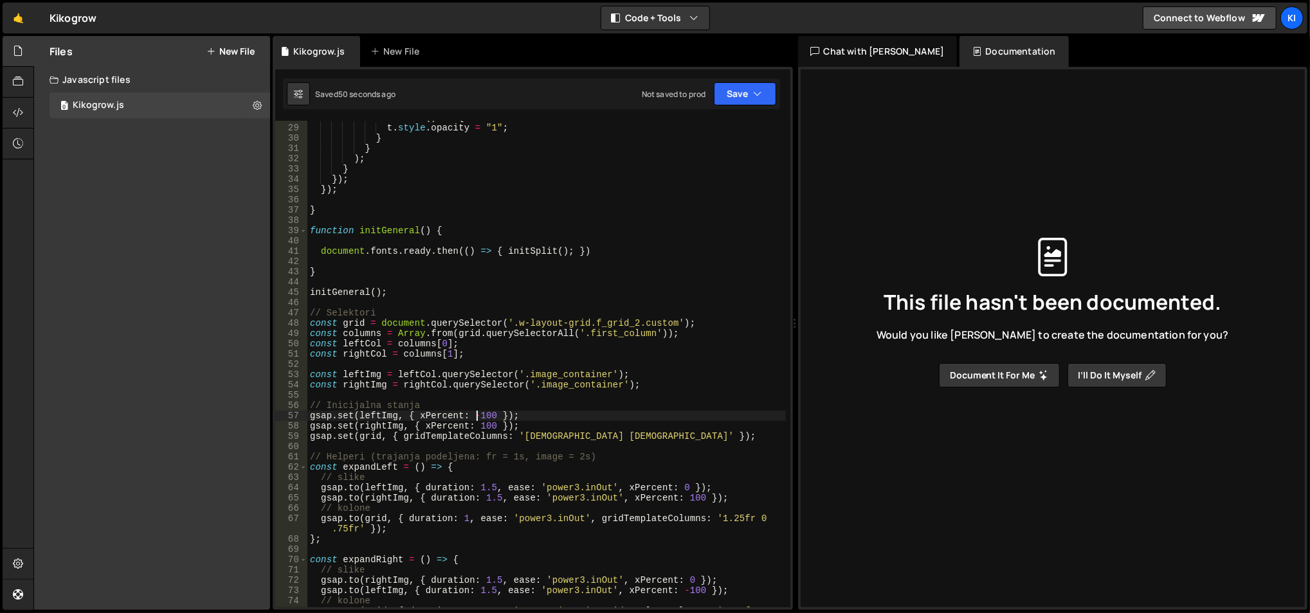
scroll to position [0, 0]
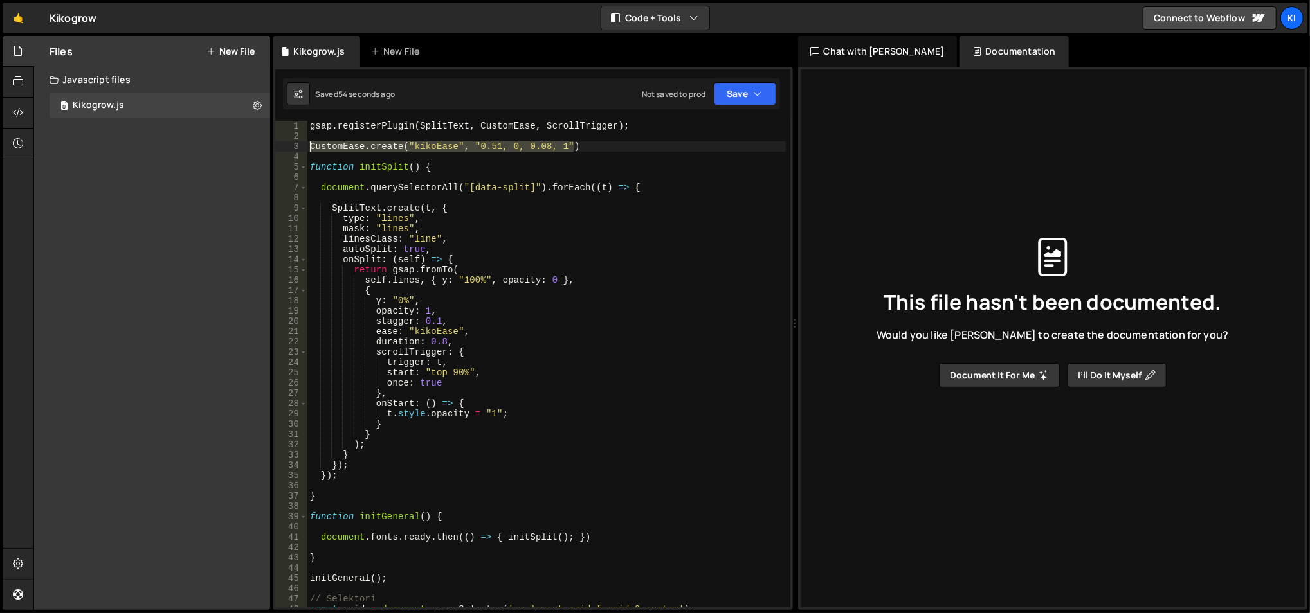
drag, startPoint x: 384, startPoint y: 153, endPoint x: 305, endPoint y: 148, distance: 79.3
click at [305, 148] on div "gsap.set(leftImg, { xPercent: -100 }); 1 2 3 4 5 6 7 8 9 10 11 12 13 14 15 16 1…" at bounding box center [532, 364] width 515 height 487
type textarea "CustomEase.create("kikoEase", "0.51, 0, 0.08, 1")"
click at [325, 132] on div "gsap . registerPlugin ( SplitText , CustomEase , ScrollTrigger ) ; CustomEase .…" at bounding box center [546, 375] width 479 height 509
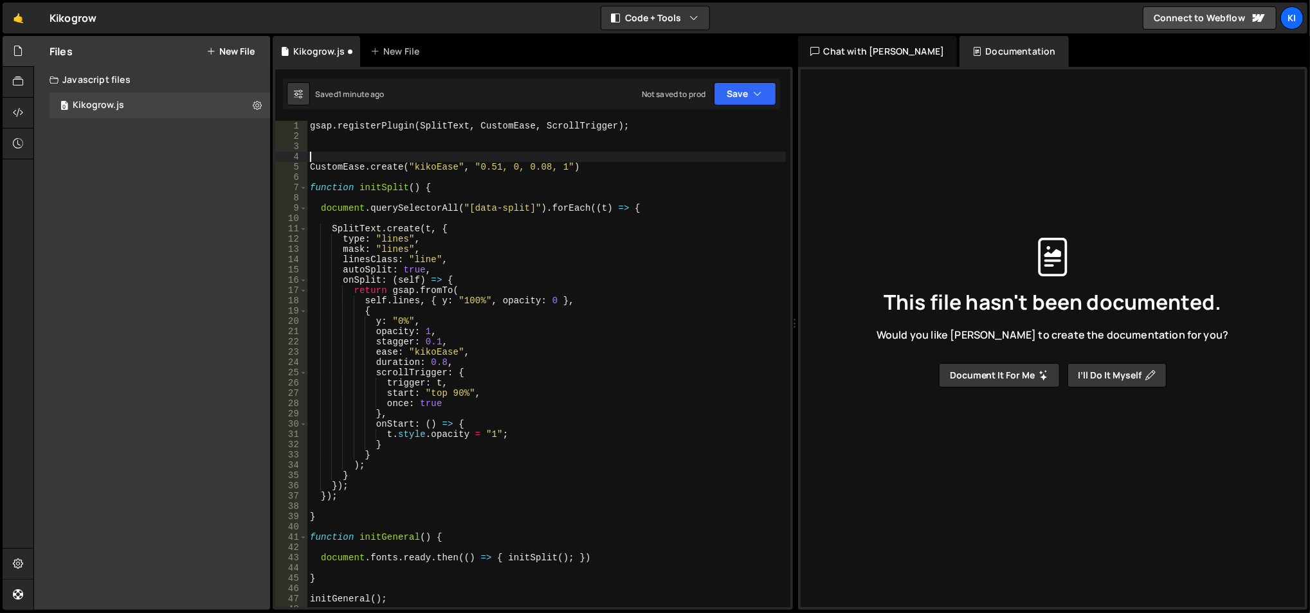
paste textarea "gsap.defaults({ ease: "kikoEase", duration: 1 });"
click at [446, 157] on div "gsap . registerPlugin ( SplitText , CustomEase , ScrollTrigger ) ; gsap . defau…" at bounding box center [546, 375] width 479 height 509
type textarea "CustomEase.create("kikoEase", "0.51, 0, 0.08, 1")"
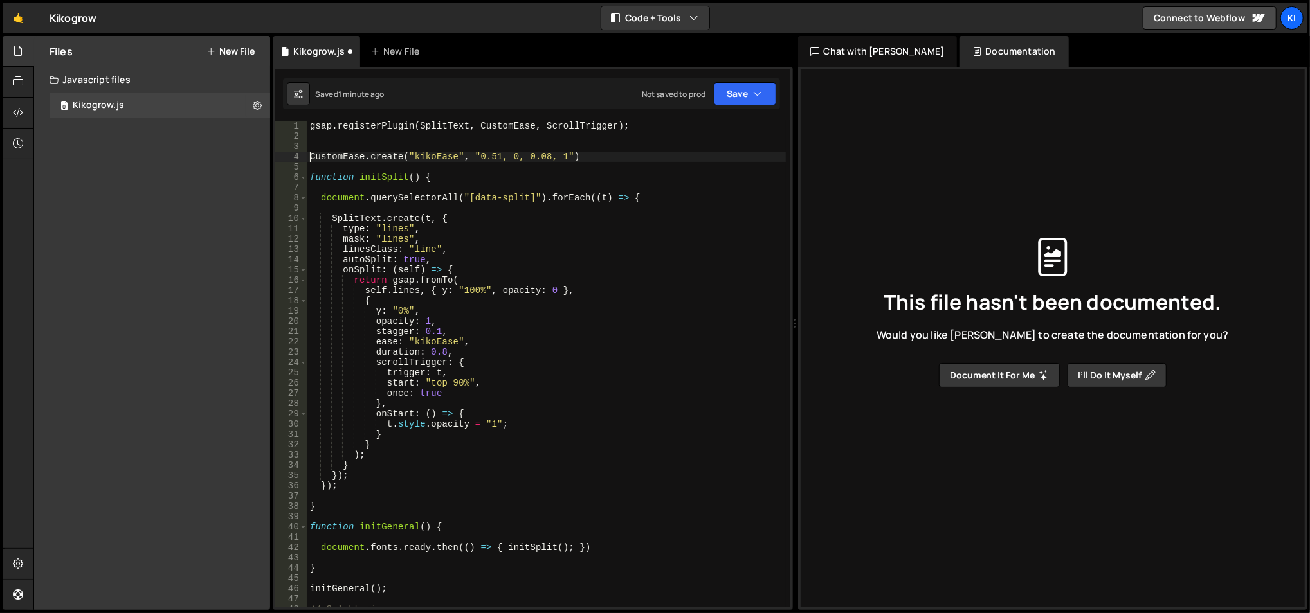
click at [444, 166] on div "gsap . registerPlugin ( SplitText , CustomEase , ScrollTrigger ) ; CustomEase .…" at bounding box center [546, 375] width 479 height 509
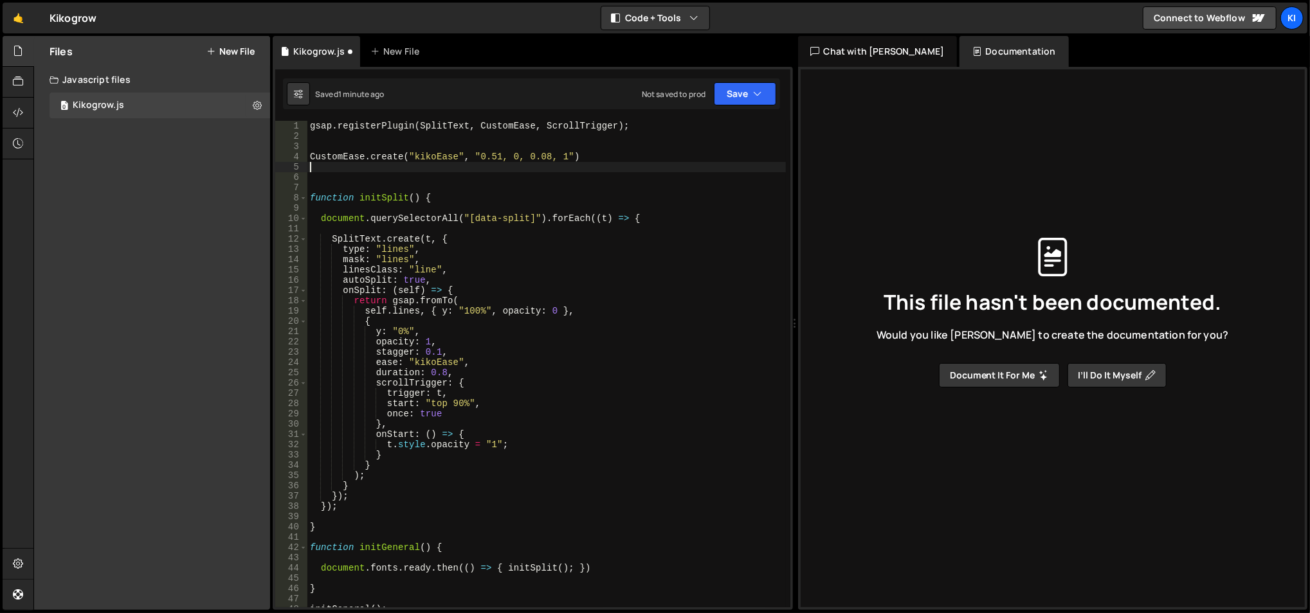
paste textarea "gsap.defaults({ ease: "kikoEase", duration: 1 });"
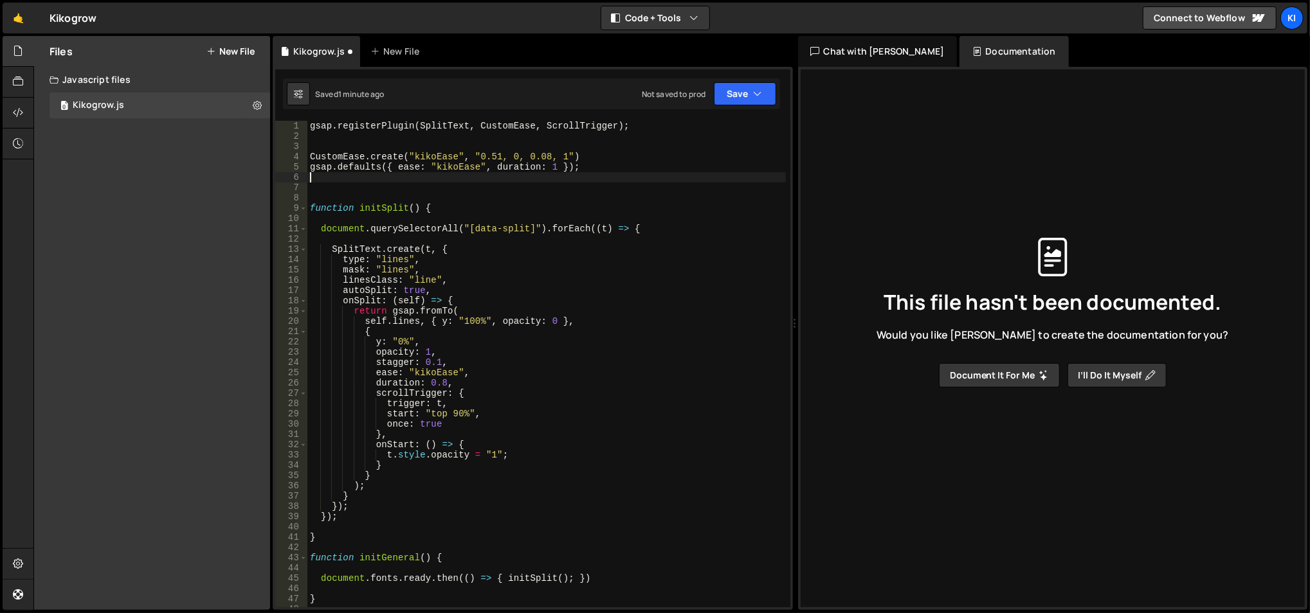
type textarea "gsap.defaults({ ease: "kikoEase", duration: 1 });"
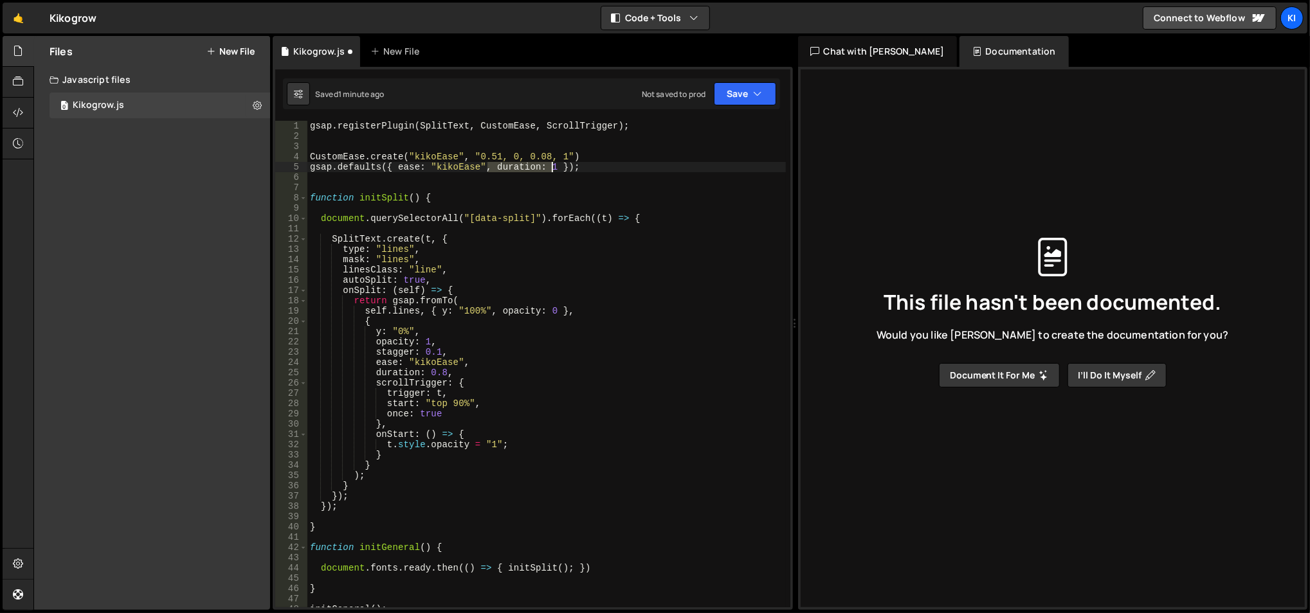
drag, startPoint x: 484, startPoint y: 166, endPoint x: 551, endPoint y: 167, distance: 67.5
click at [551, 167] on div "gsap . registerPlugin ( SplitText , CustomEase , ScrollTrigger ) ; CustomEase .…" at bounding box center [546, 375] width 479 height 509
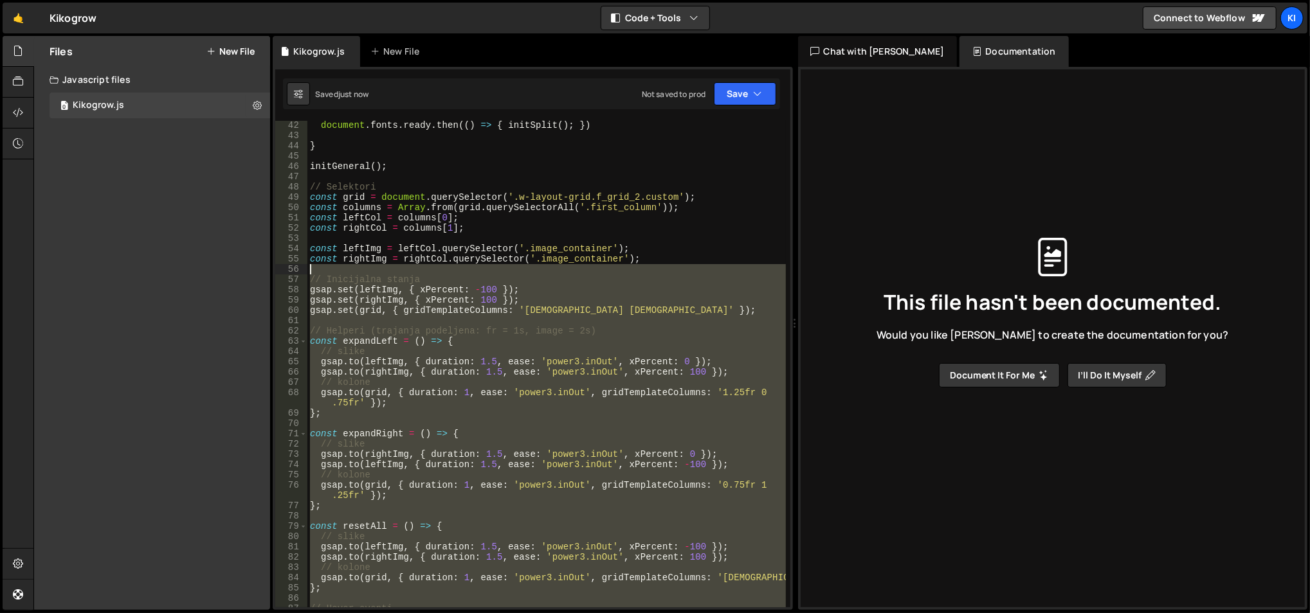
scroll to position [415, 0]
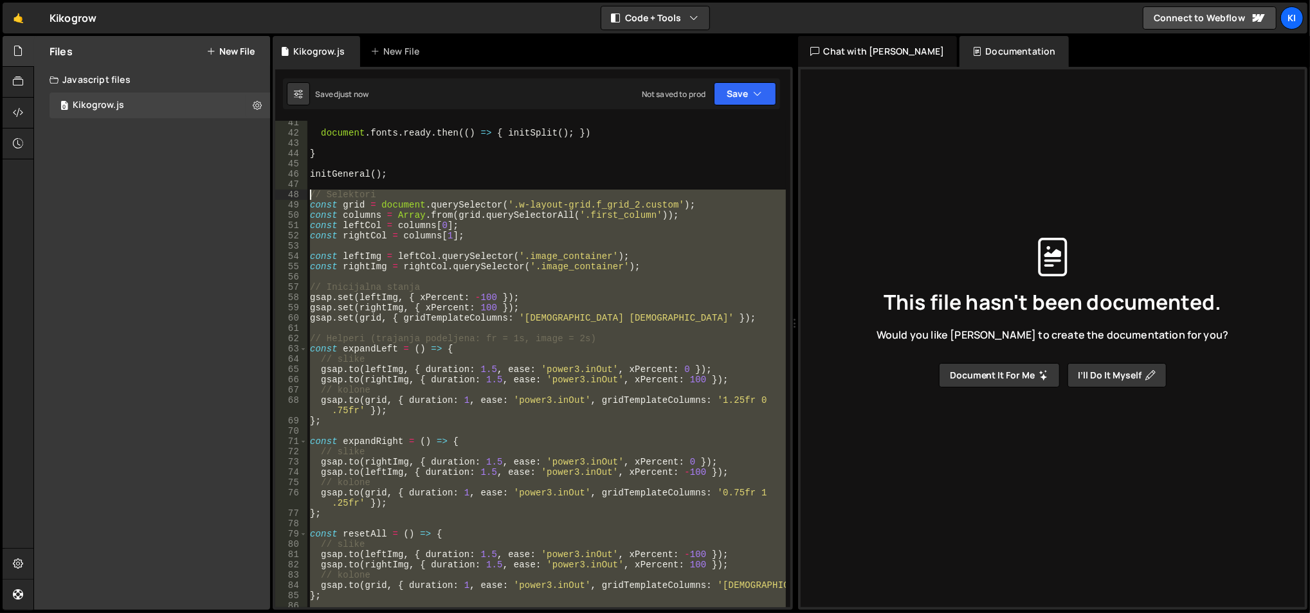
drag, startPoint x: 562, startPoint y: 378, endPoint x: 307, endPoint y: 196, distance: 313.5
click at [307, 196] on div "document . fonts . ready . then (( ) => { initSplit ( ) ; }) } initGeneral ( ) …" at bounding box center [546, 372] width 479 height 509
paste textarea "grid.addEventListener('mouseleave', resetAll"
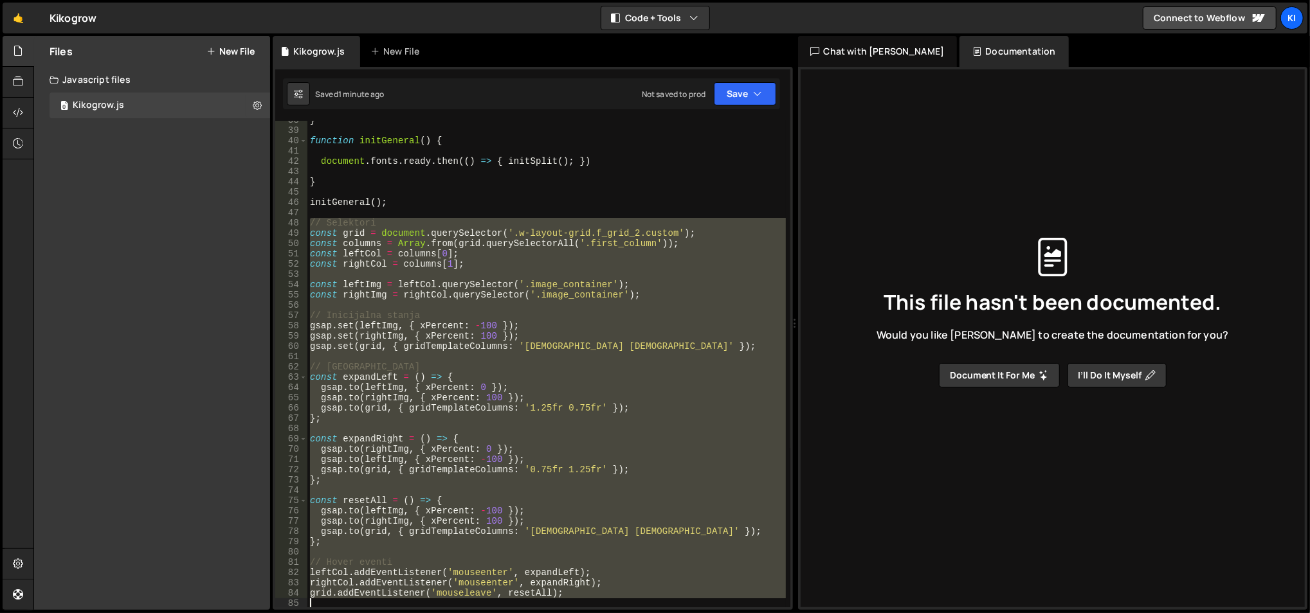
scroll to position [386, 0]
drag, startPoint x: 307, startPoint y: 231, endPoint x: 616, endPoint y: 610, distance: 489.0
click at [616, 610] on div "1 Type cmd + s to save your Javascript file. הההההההההההההההההההההההההההההההההה…" at bounding box center [533, 338] width 520 height 543
paste textarea
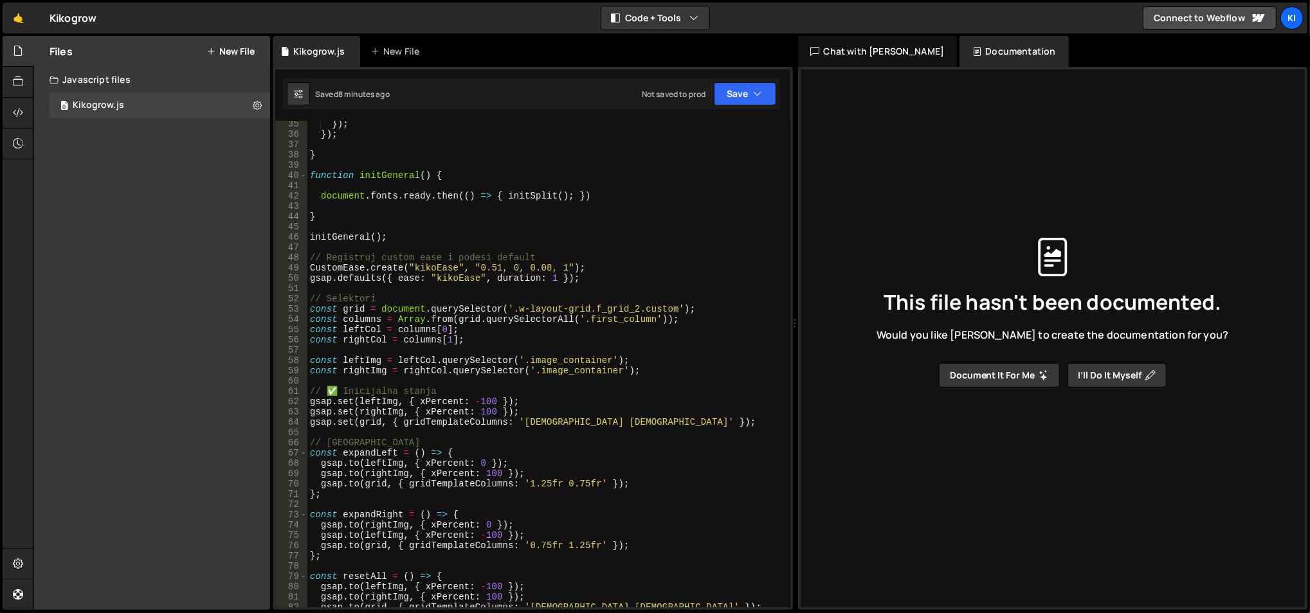
scroll to position [332, 0]
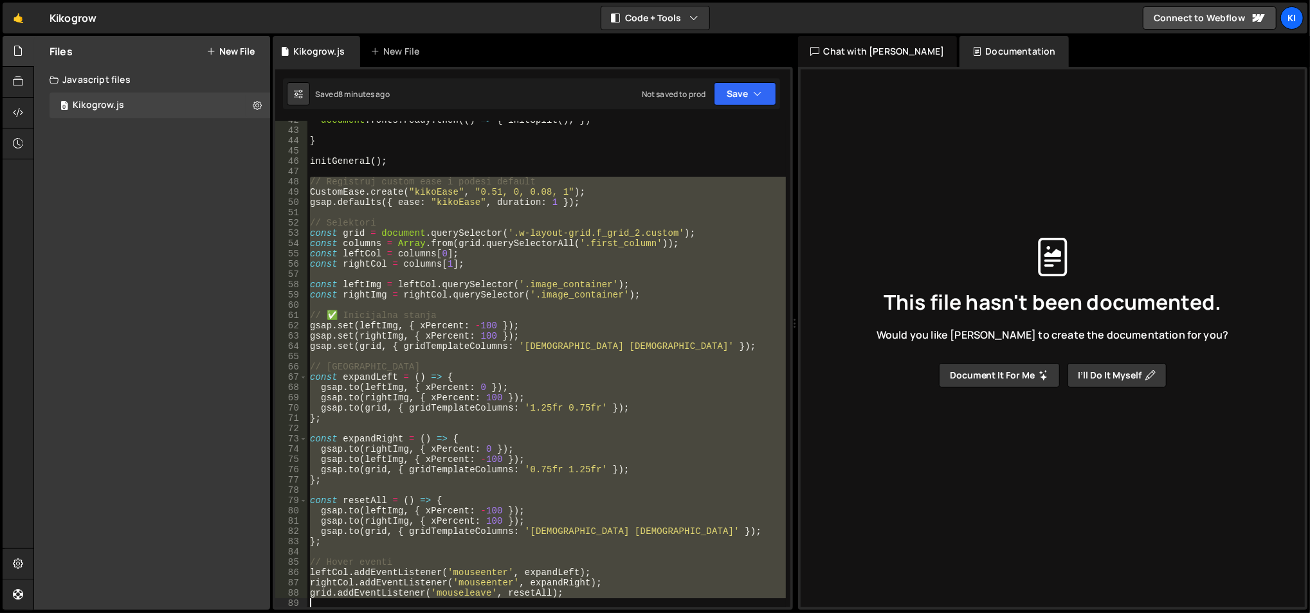
drag, startPoint x: 309, startPoint y: 275, endPoint x: 588, endPoint y: 651, distance: 468.2
click at [588, 613] on html "Projects Community Library Blog Ki Projects Your Teams Account Upgrade Logout" at bounding box center [655, 306] width 1310 height 613
paste textarea
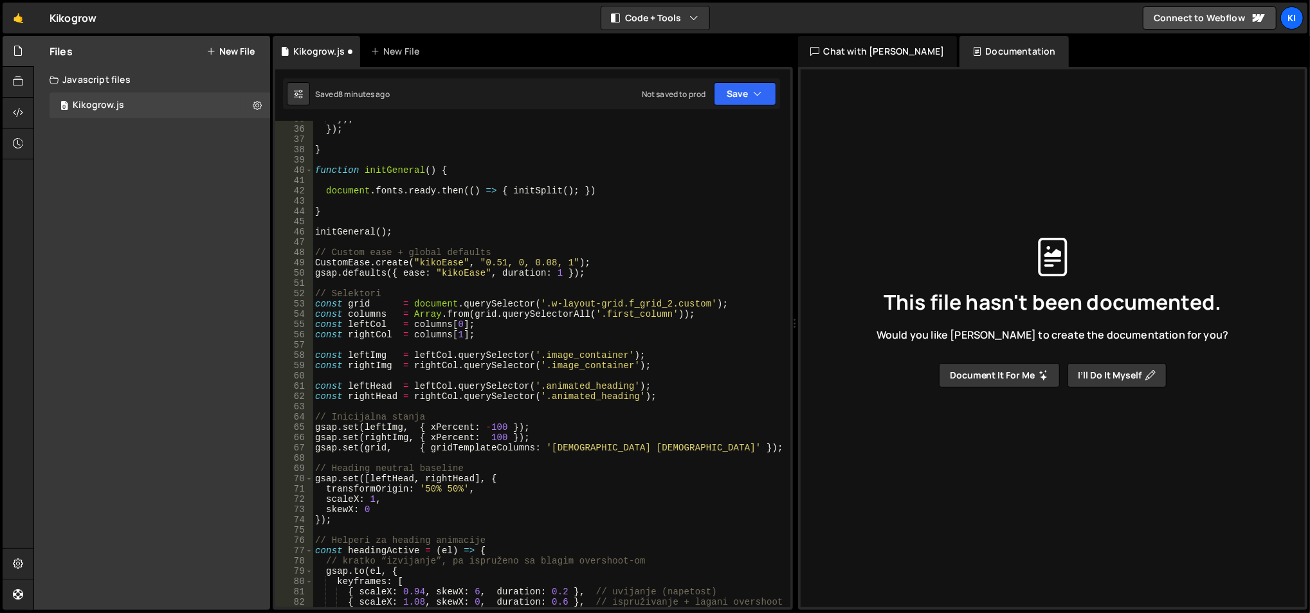
scroll to position [356, 0]
drag, startPoint x: 593, startPoint y: 269, endPoint x: 305, endPoint y: 260, distance: 287.6
click at [305, 260] on div "grid.addEventListener('mouseleave', resetAll); 35 36 37 38 39 40 41 42 43 44 45…" at bounding box center [532, 364] width 515 height 487
type textarea "CustomEase.create("kikoEase", "0.51, 0, 0.08, 1"); gsap.defaults({ ease: "kikoE…"
